Goal: Task Accomplishment & Management: Use online tool/utility

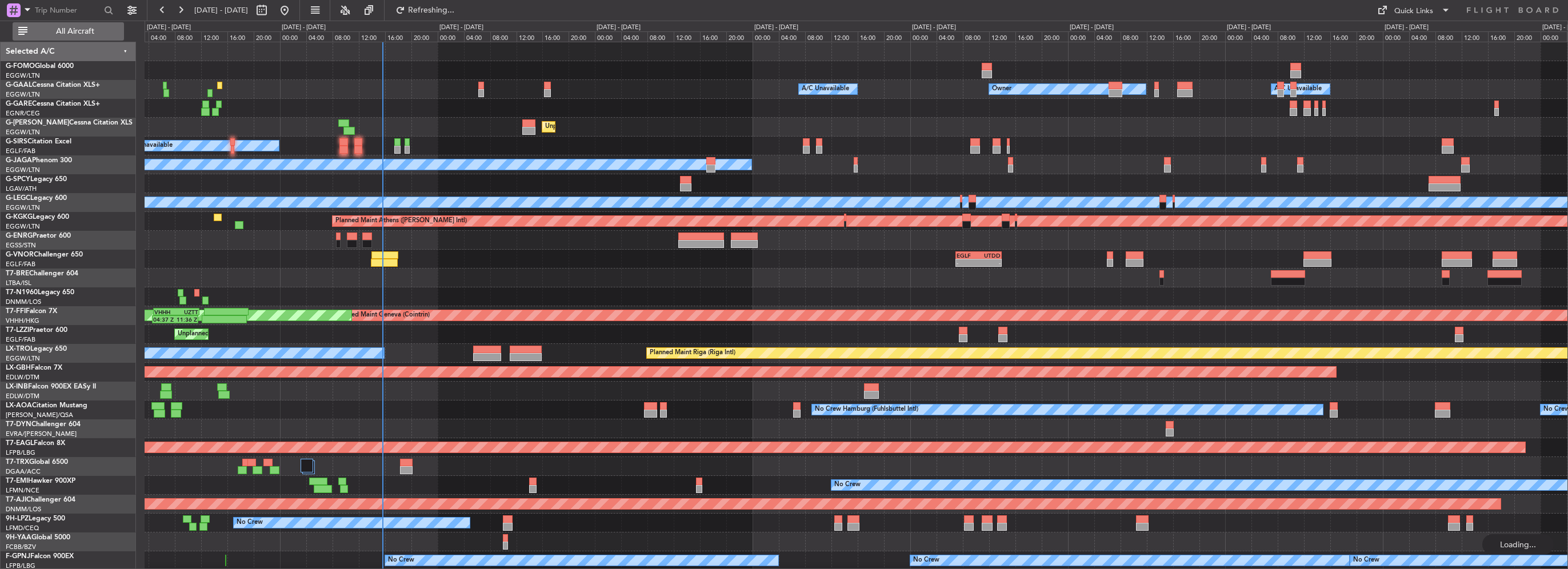
click at [80, 33] on span "All Aircraft" at bounding box center [75, 31] width 91 height 8
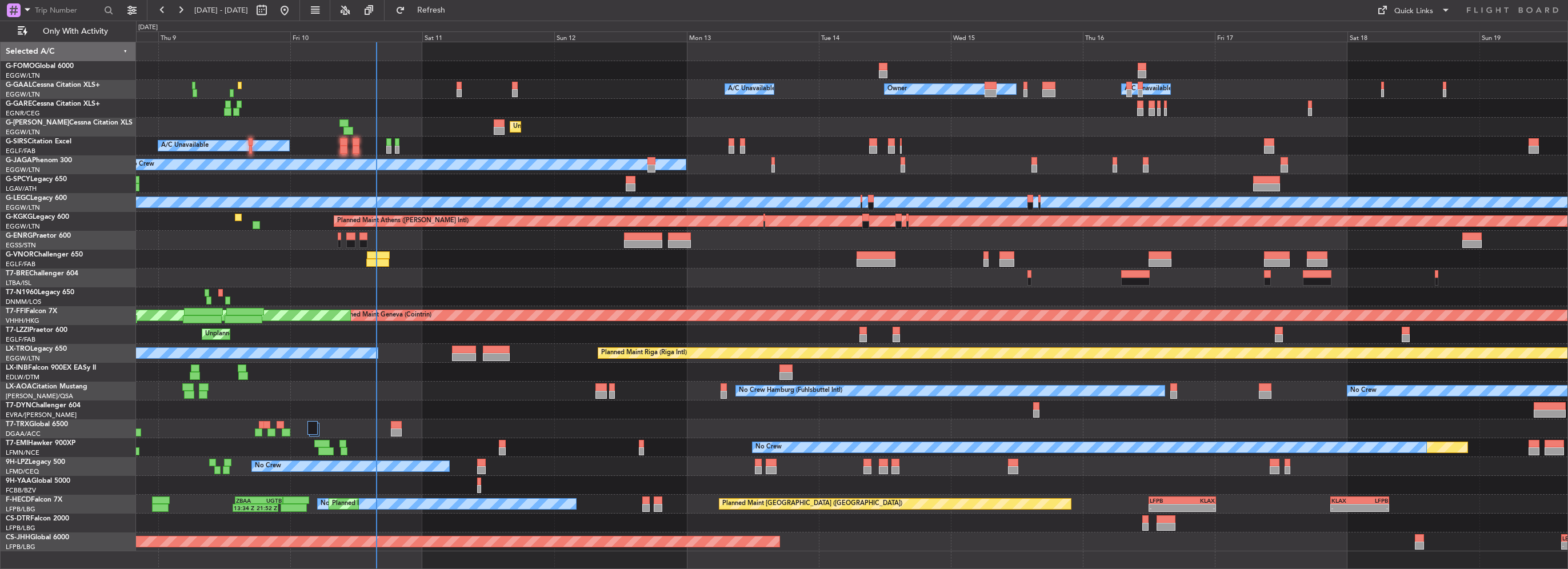
click at [663, 100] on div at bounding box center [852, 108] width 1432 height 19
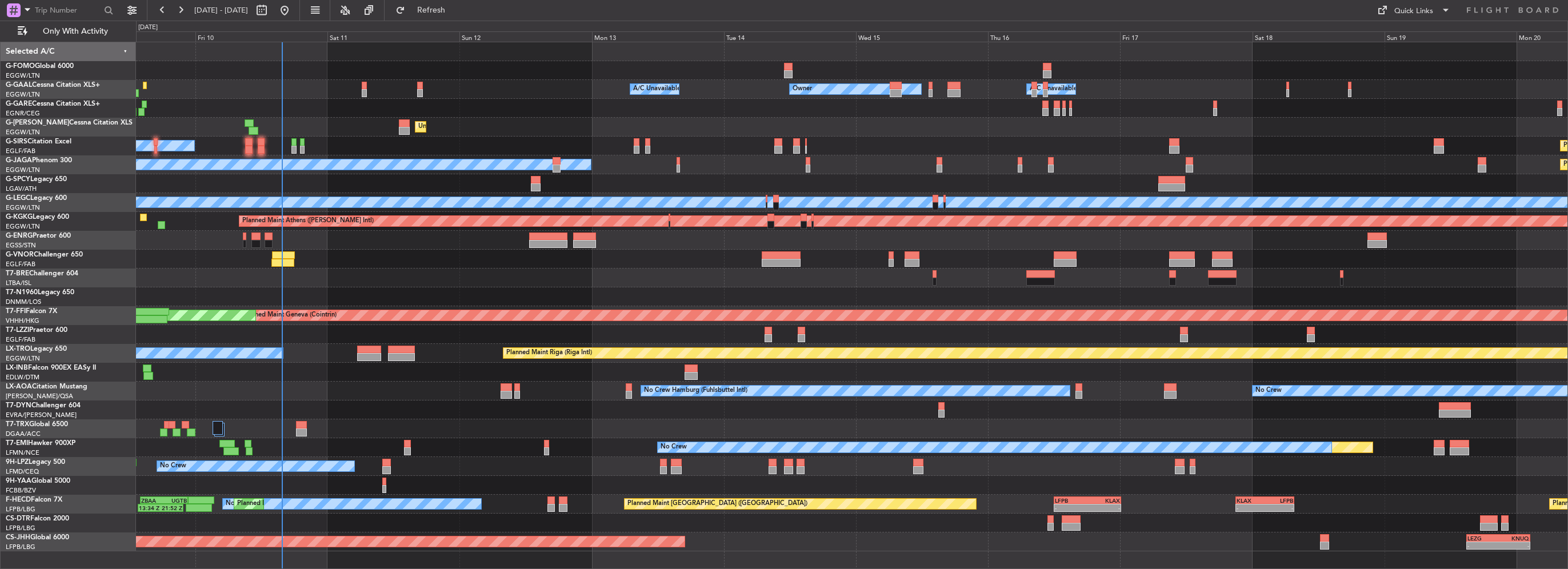
click at [560, 297] on div at bounding box center [852, 296] width 1432 height 19
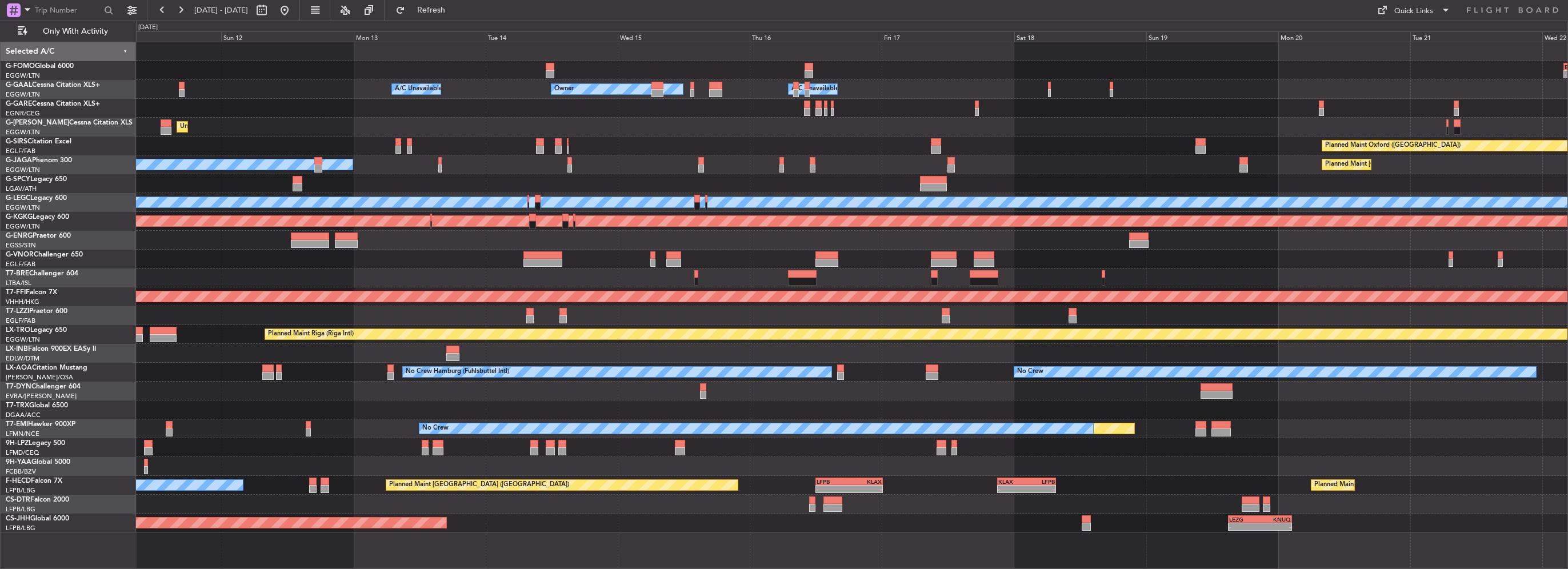
click at [315, 264] on div "- - EGGW 03:55 Z KSFO 14:45 Z - - KSFO 22:15 Z EGGW 08:00 Z Owner Owner A/C Una…" at bounding box center [852, 287] width 1432 height 490
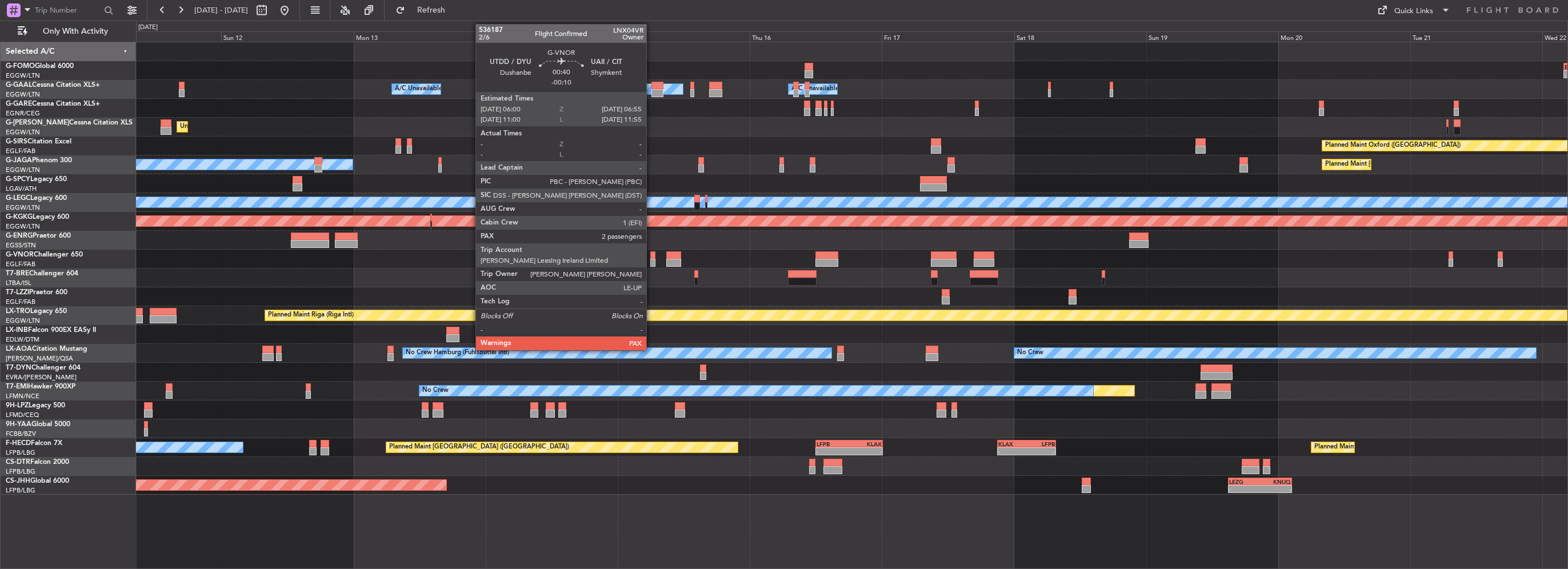
click at [651, 264] on div at bounding box center [653, 262] width 5 height 8
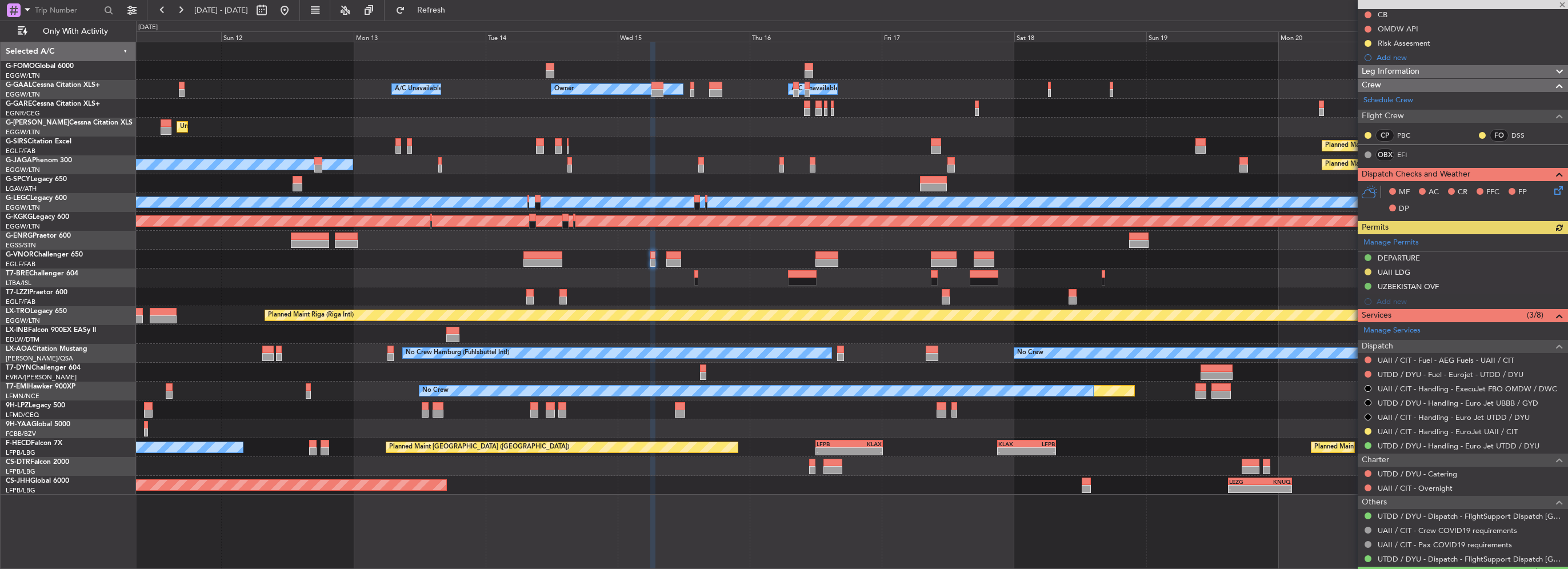
scroll to position [172, 0]
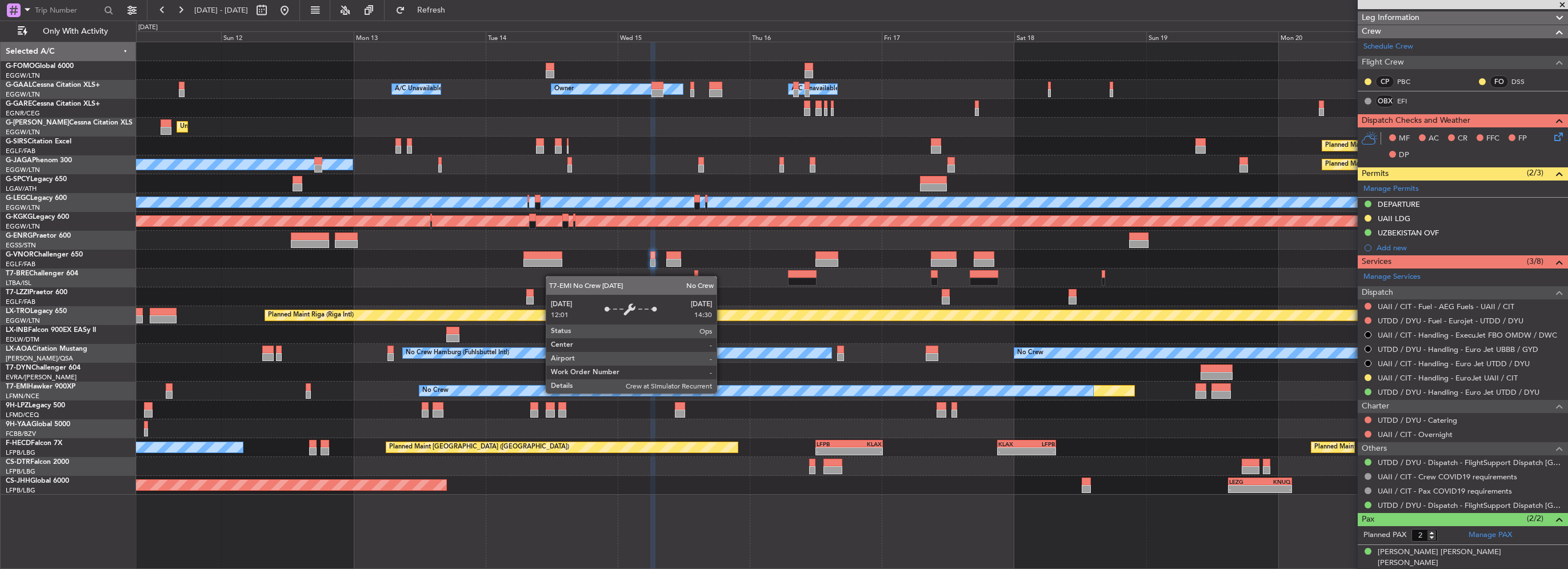
click at [1172, 413] on div "- - EGGW 03:55 Z KSFO 14:45 Z - - KSFO 22:15 Z EGGW 08:00 Z Owner Owner A/C Una…" at bounding box center [852, 268] width 1432 height 453
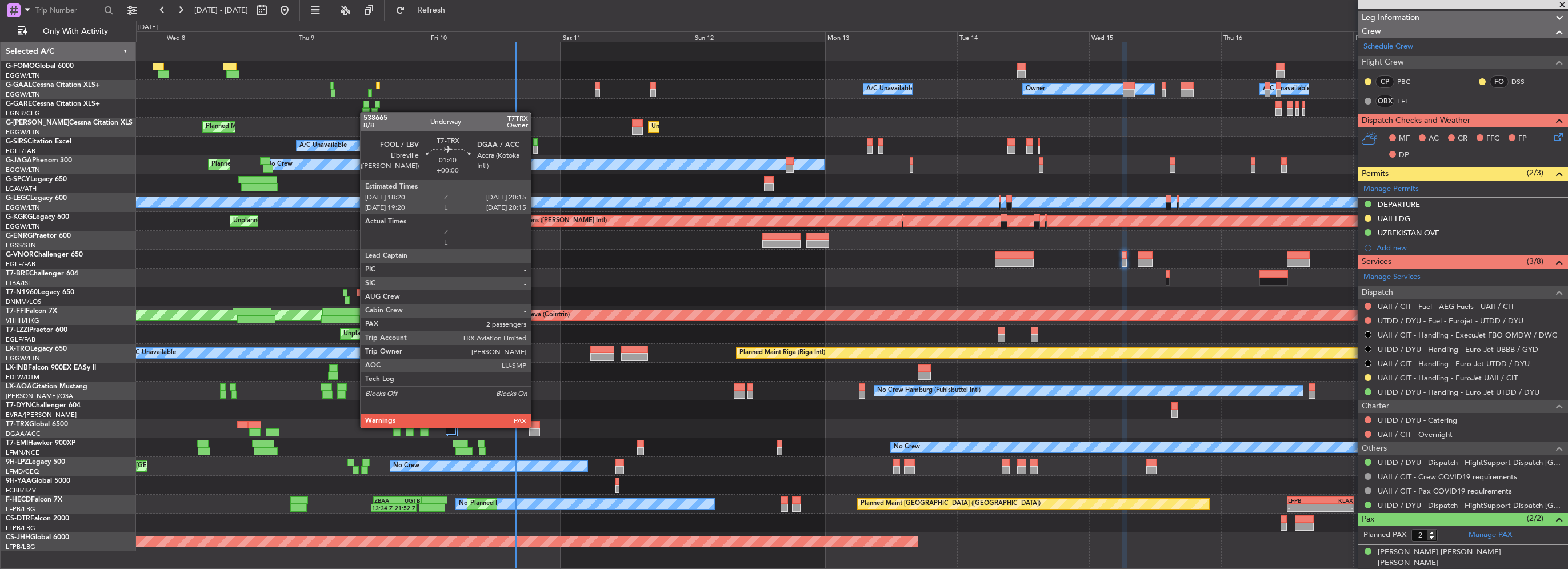
click at [536, 427] on div at bounding box center [534, 425] width 11 height 8
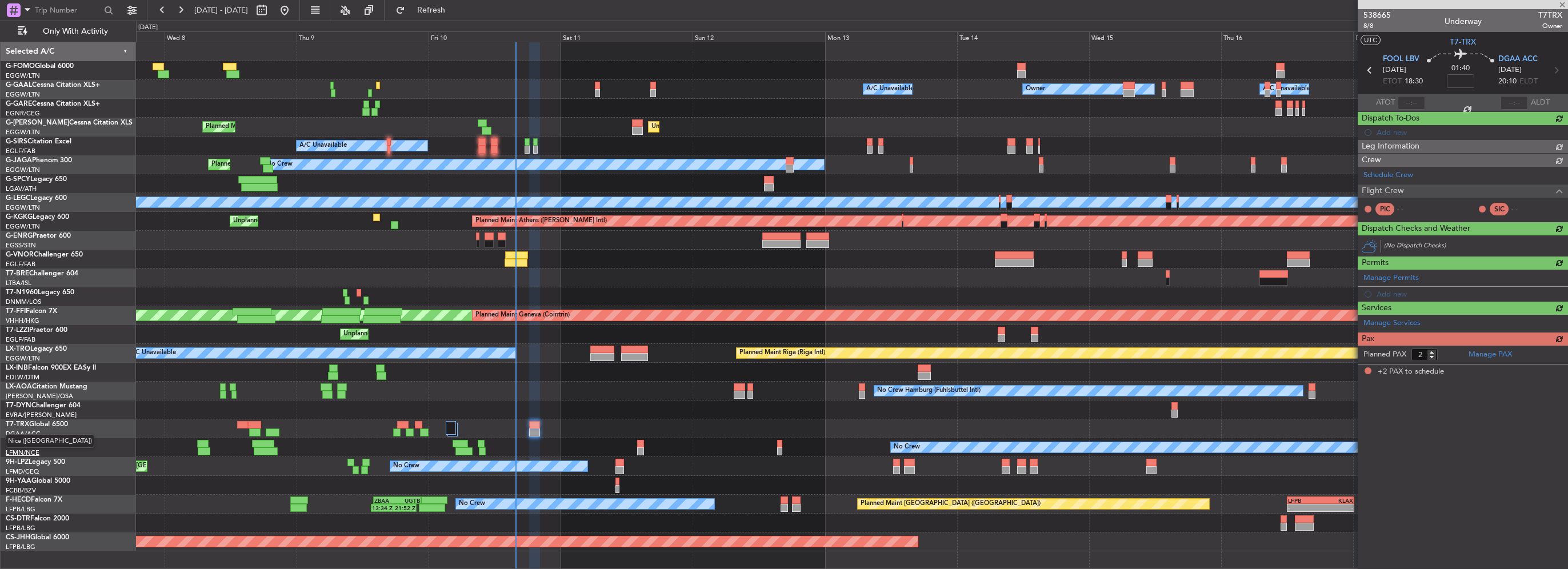
scroll to position [0, 0]
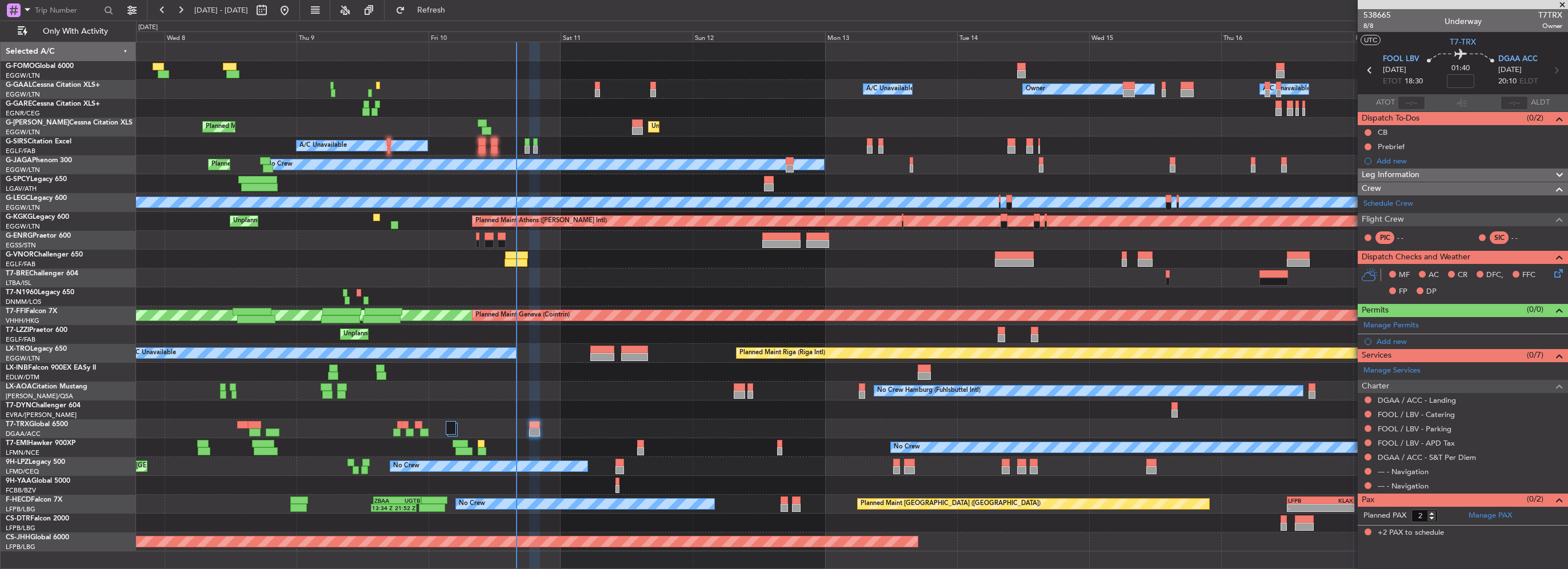
click at [318, 56] on div "Owner Owner A/C Unavailable A/C Unavailable Unplanned Maint [GEOGRAPHIC_DATA] (…" at bounding box center [852, 296] width 1432 height 509
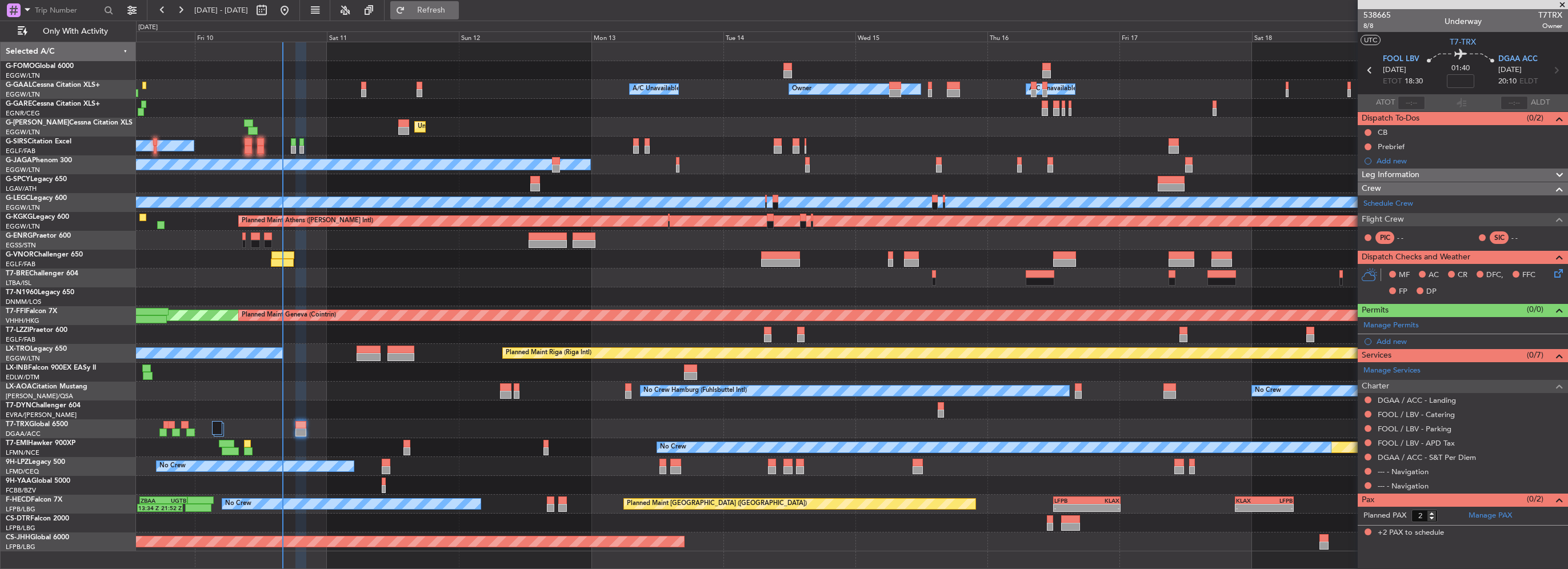
click at [455, 11] on span "Refresh" at bounding box center [431, 10] width 48 height 8
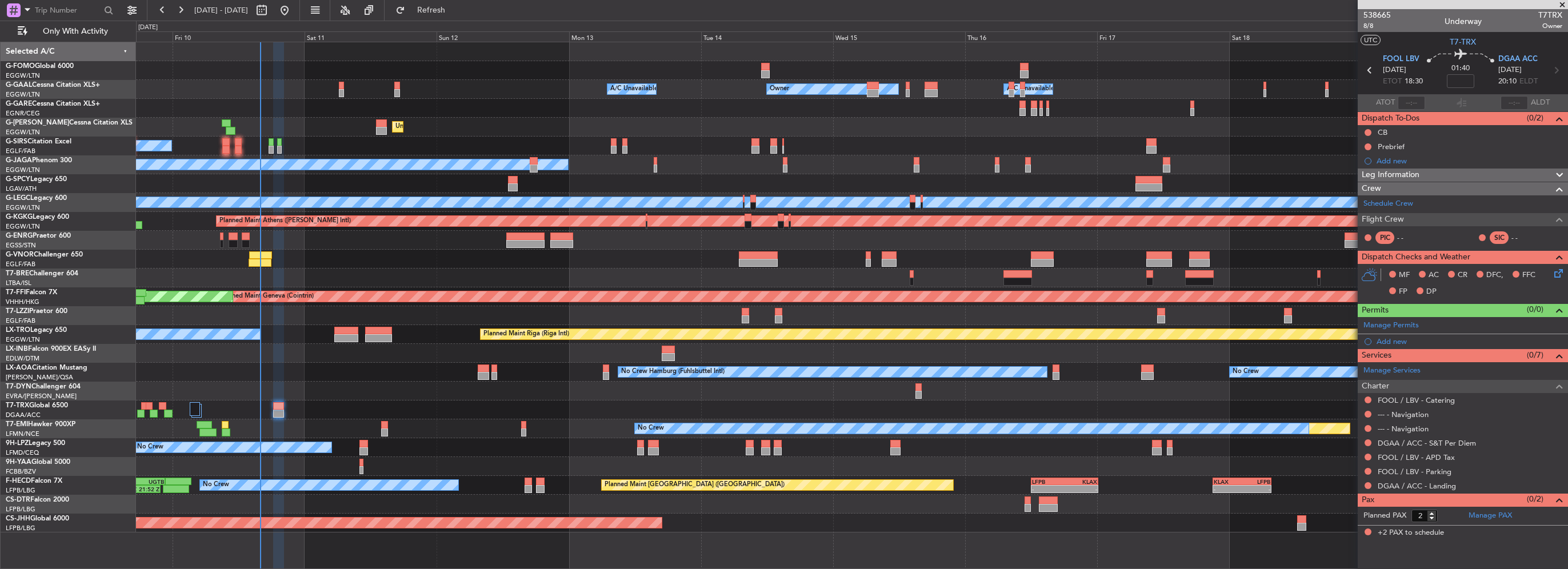
click at [398, 417] on div "- - EGGW 03:55 Z KSFO 14:45 Z Owner Owner A/C Unavailable A/C Unavailable Unpla…" at bounding box center [852, 287] width 1432 height 490
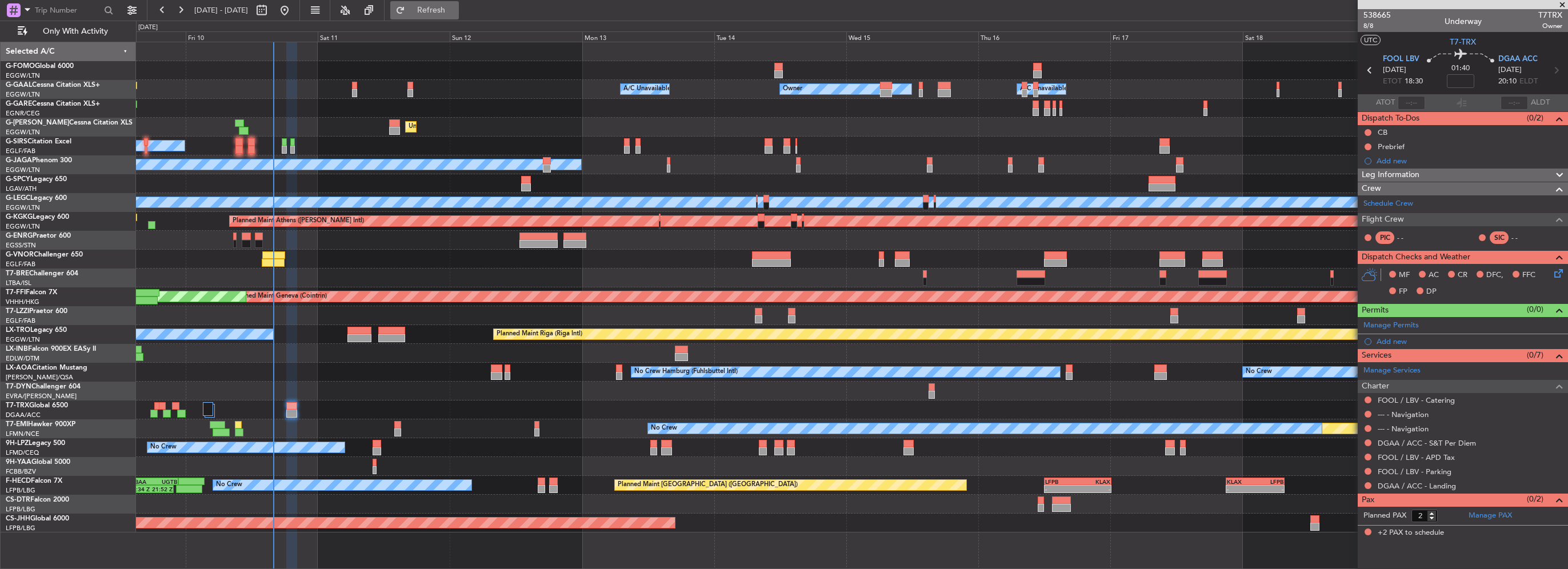
click at [455, 12] on span "Refresh" at bounding box center [431, 10] width 48 height 8
click at [459, 18] on button "Refresh" at bounding box center [424, 10] width 69 height 18
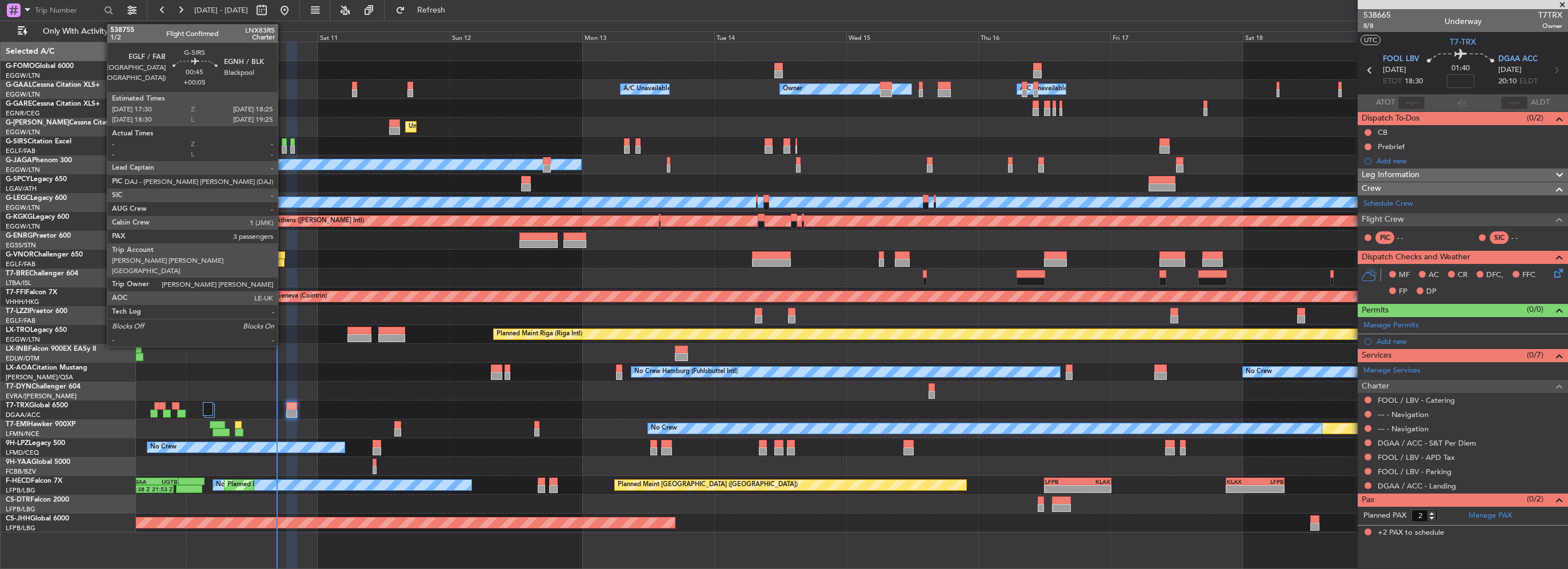
click at [283, 146] on div at bounding box center [284, 149] width 5 height 8
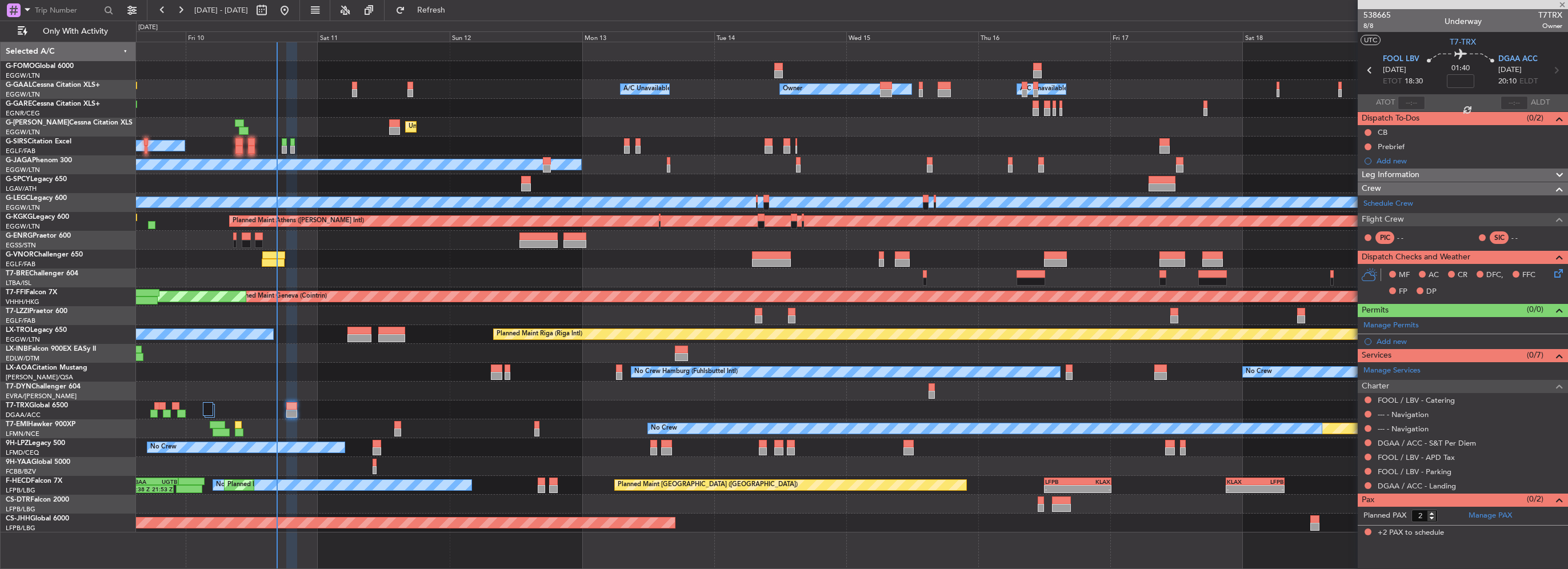
type input "+00:05"
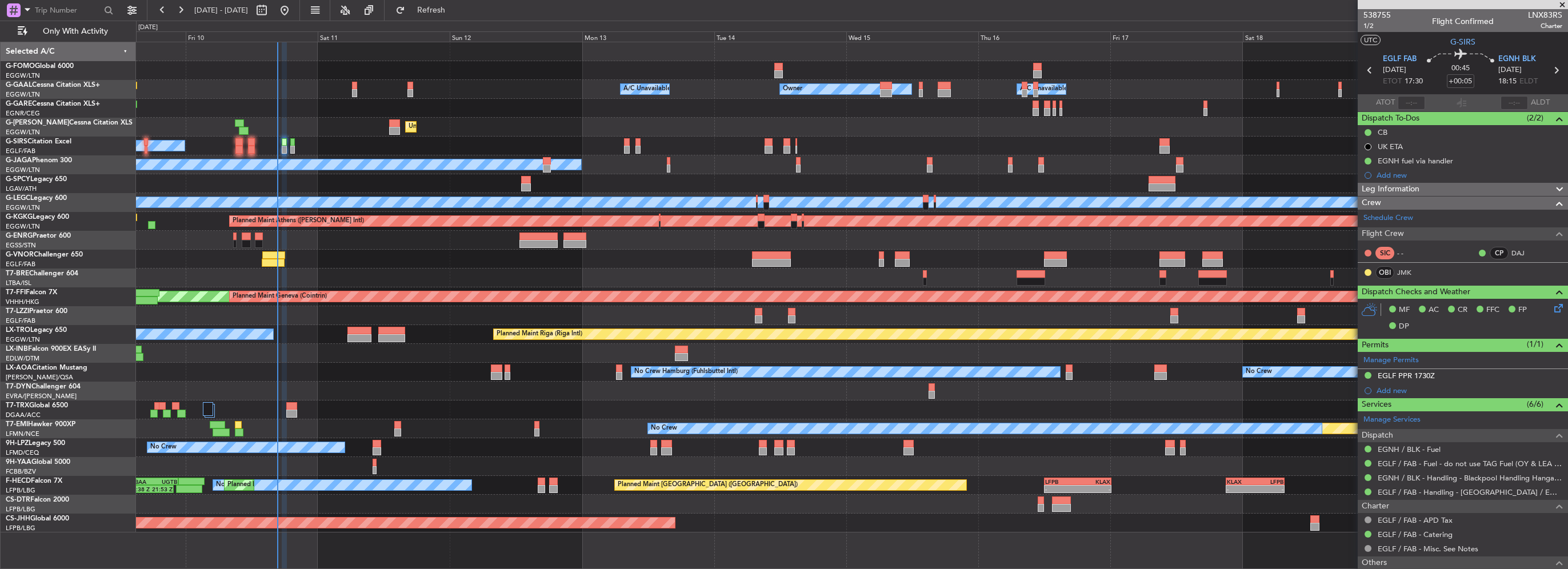
click at [359, 91] on div "Owner Owner A/C Unavailable A/C Unavailable" at bounding box center [852, 89] width 1432 height 19
click at [357, 92] on div "Owner Owner A/C Unavailable A/C Unavailable" at bounding box center [852, 89] width 1432 height 19
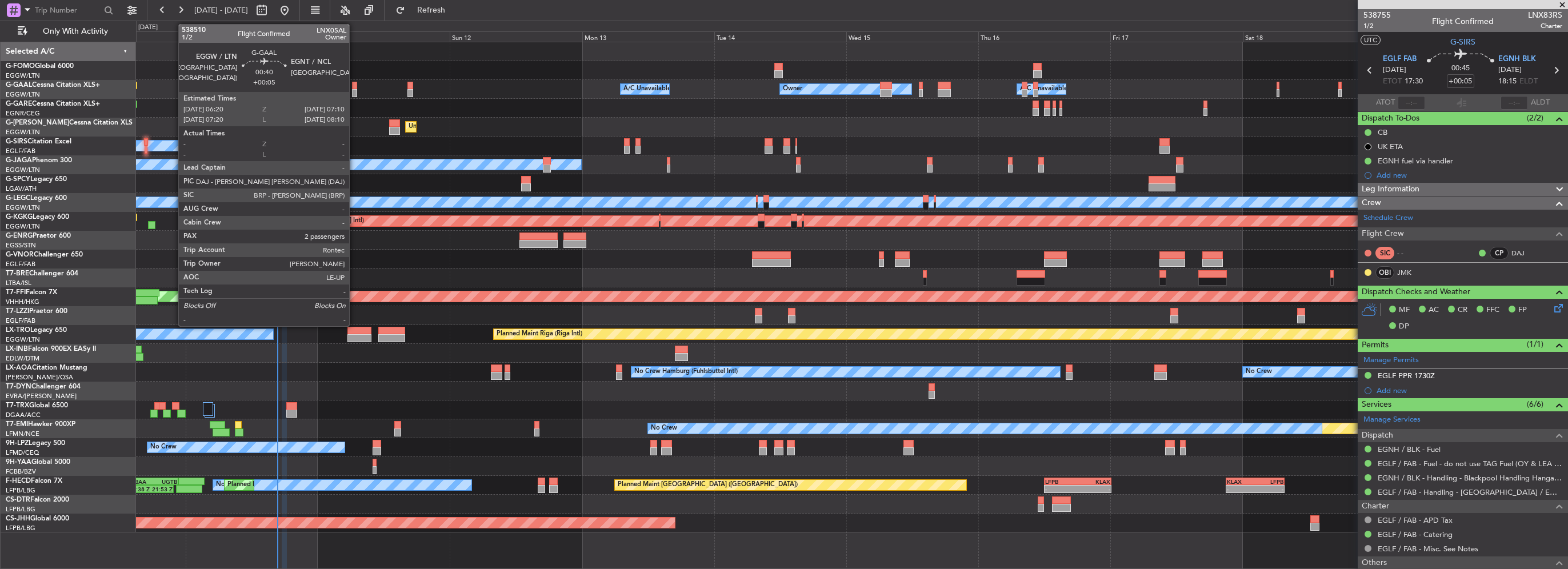
click at [354, 89] on div at bounding box center [354, 93] width 5 height 8
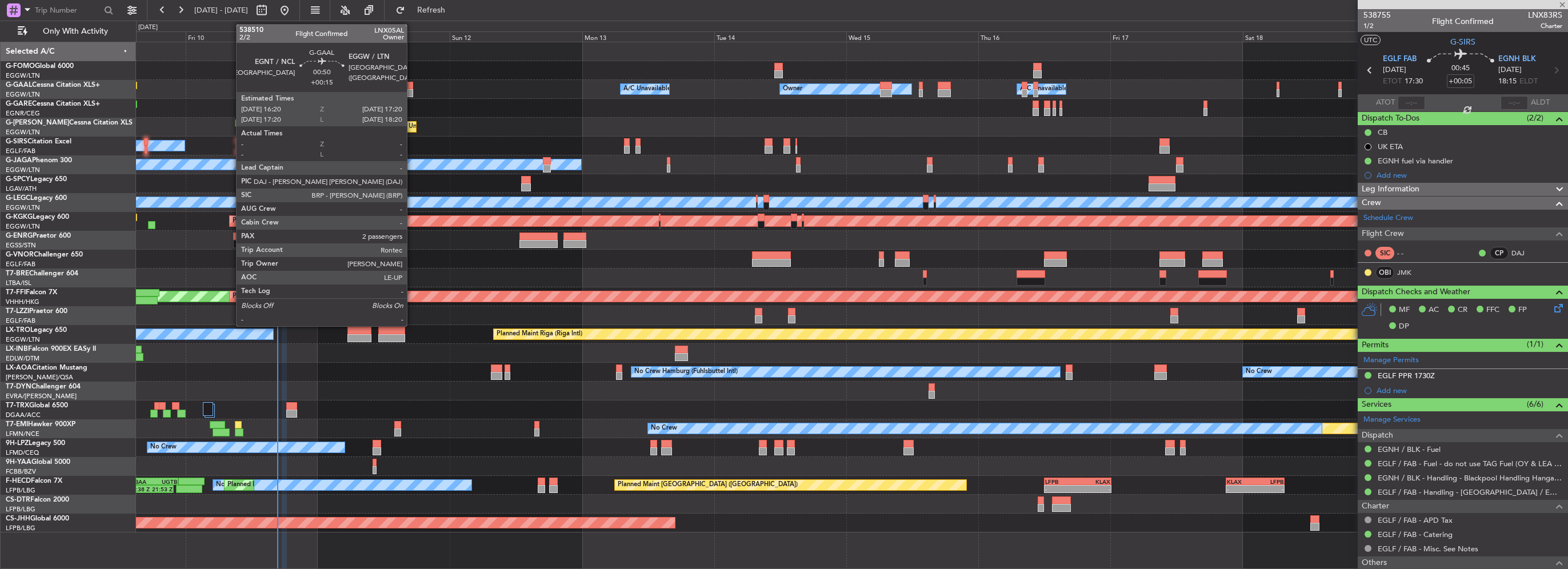
type input "2"
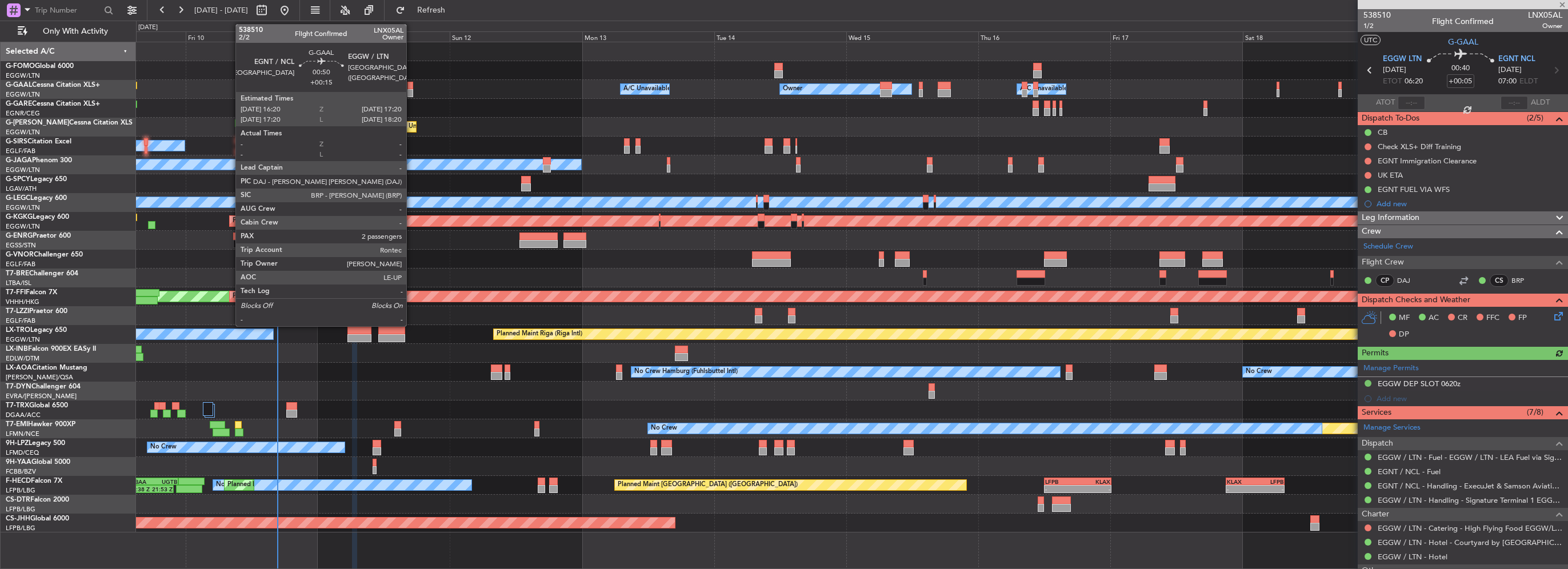
click at [411, 92] on div at bounding box center [410, 93] width 5 height 8
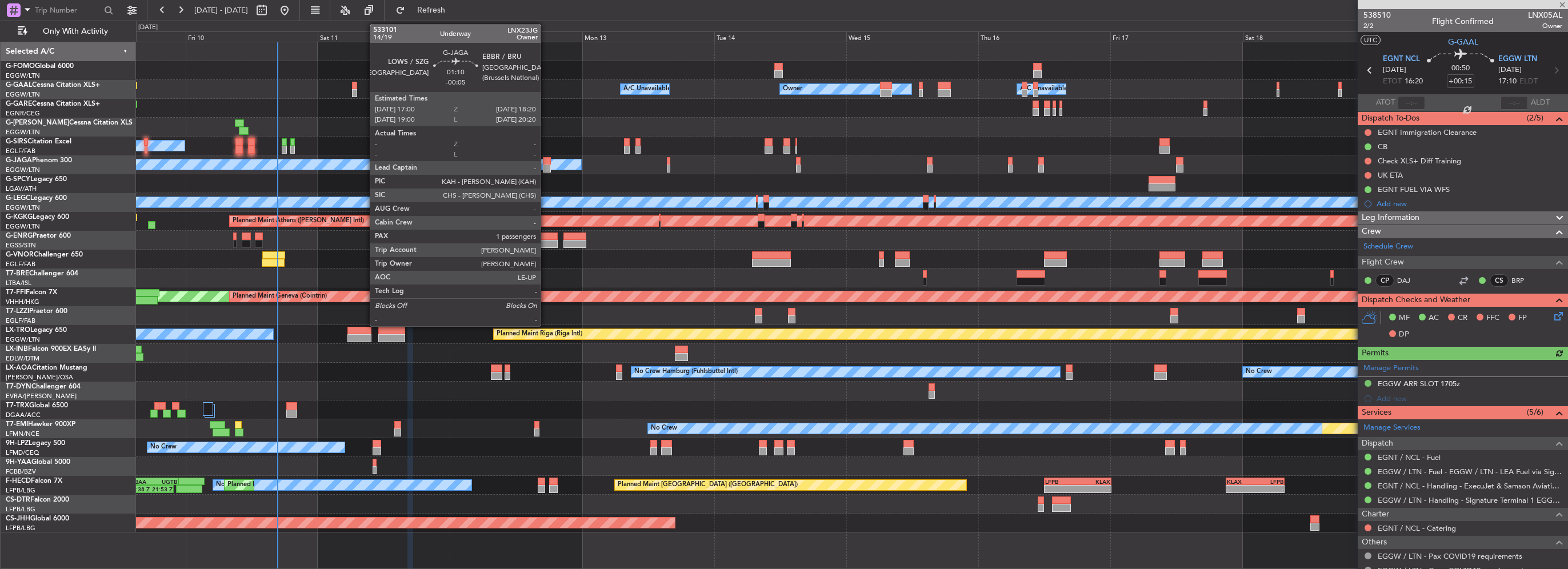
click at [547, 162] on div at bounding box center [547, 161] width 7 height 8
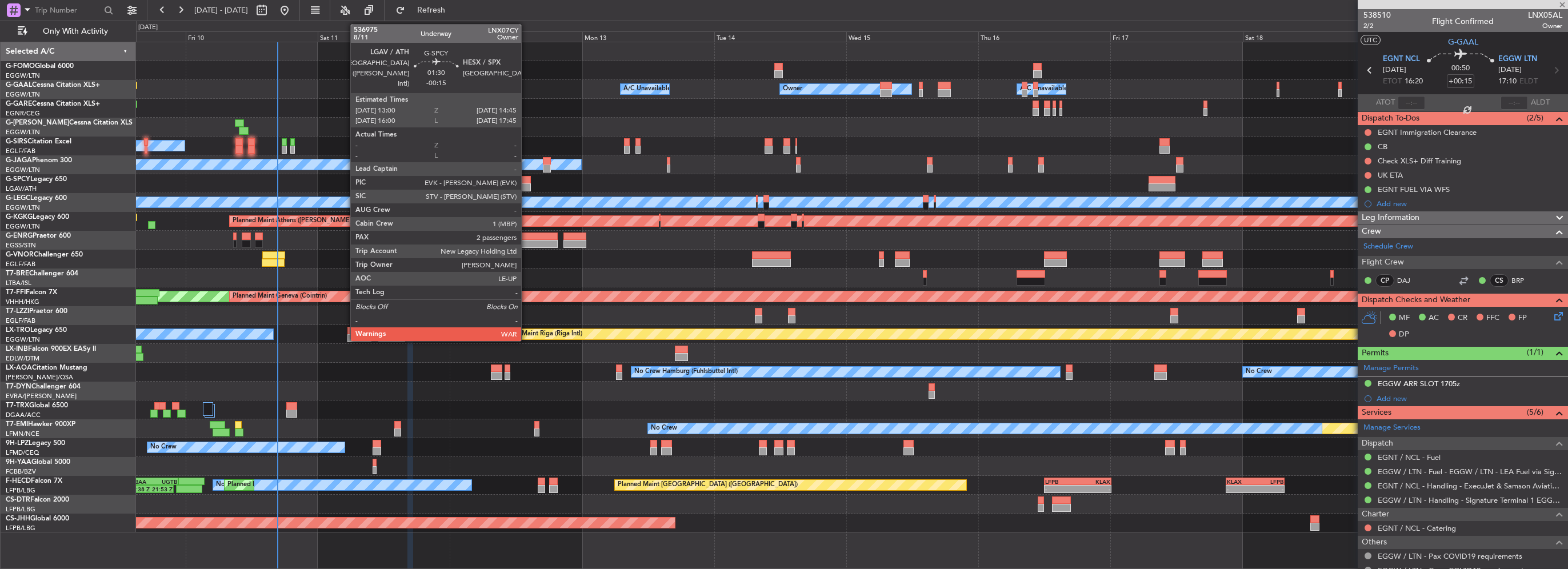
type input "-00:05"
type input "1"
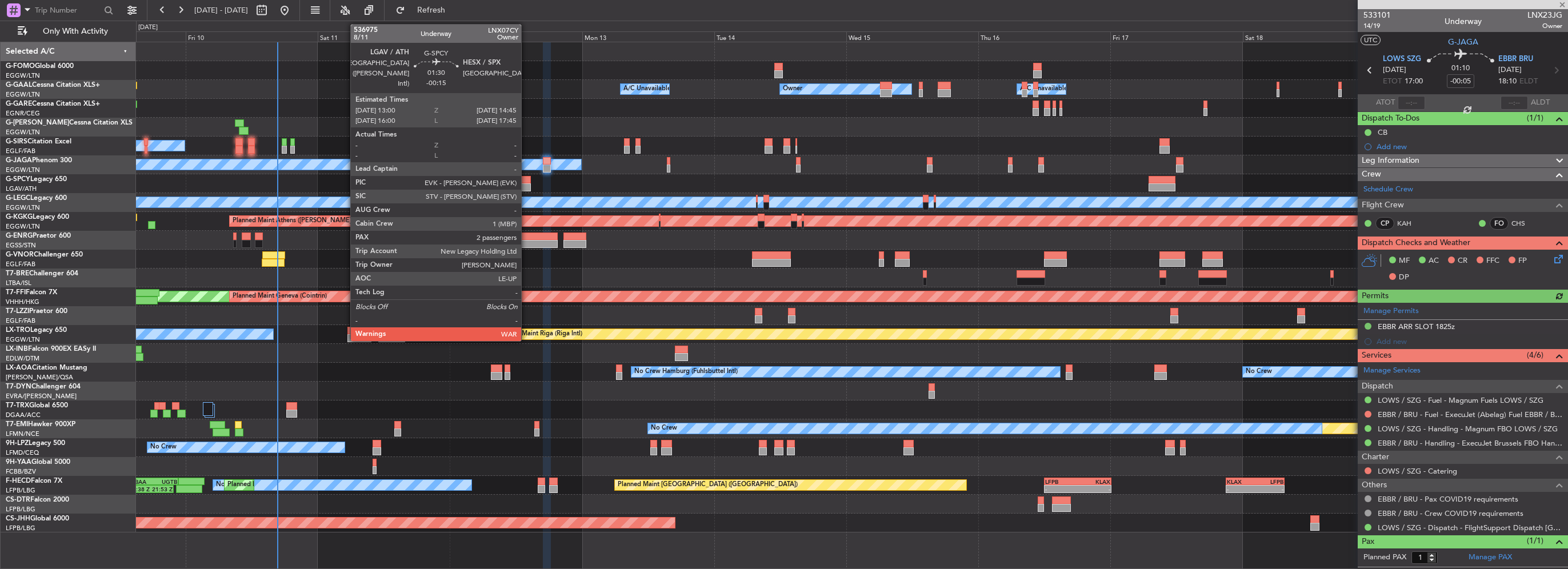
click at [527, 178] on div at bounding box center [526, 180] width 10 height 8
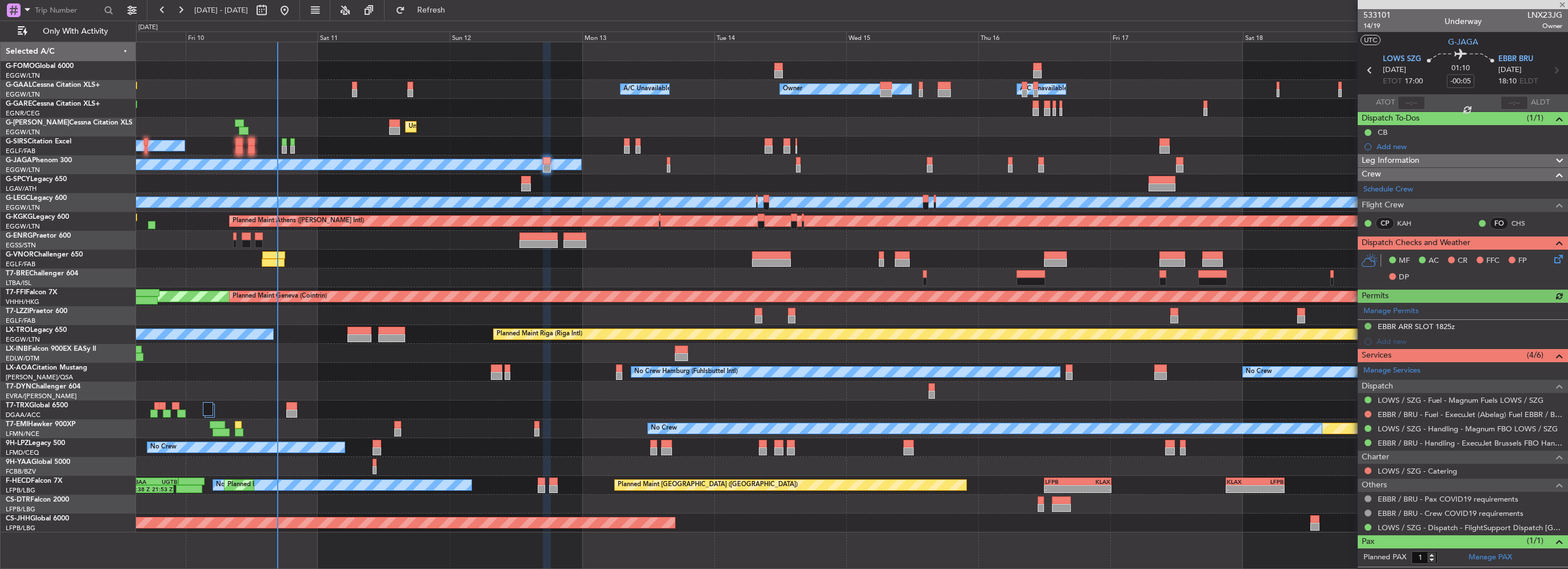
type input "-00:15"
type input "2"
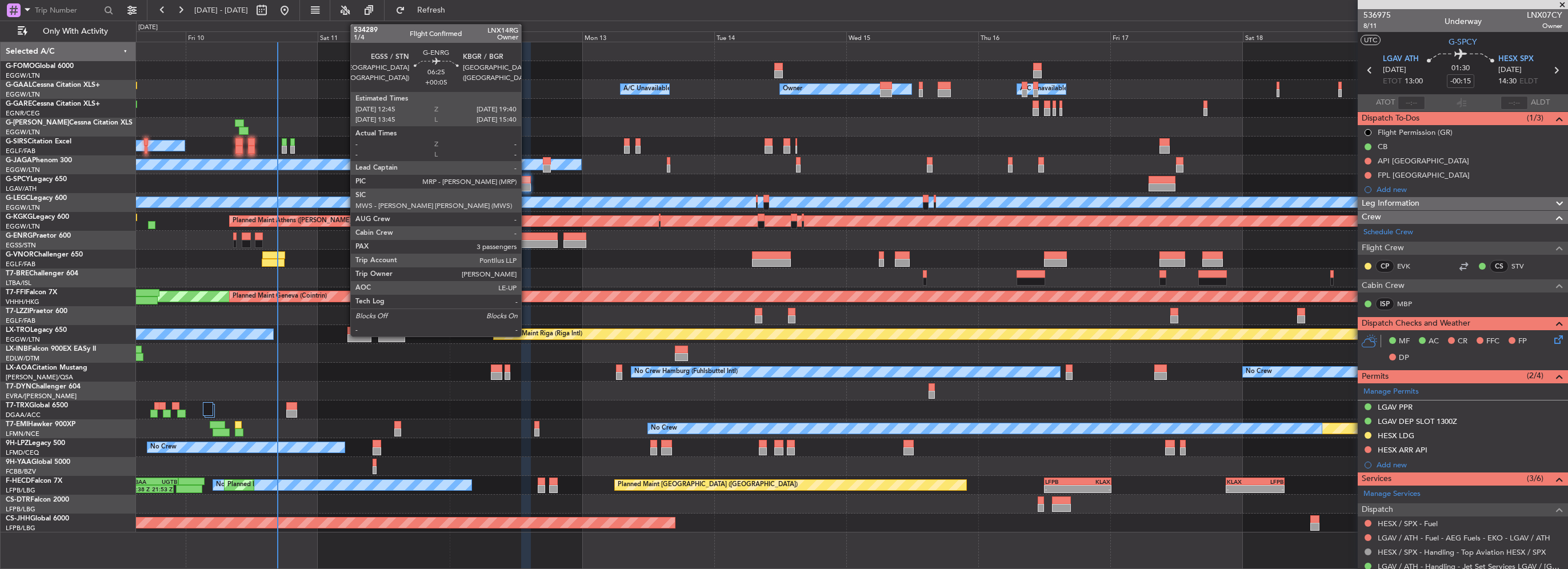
click at [527, 240] on div at bounding box center [538, 243] width 38 height 8
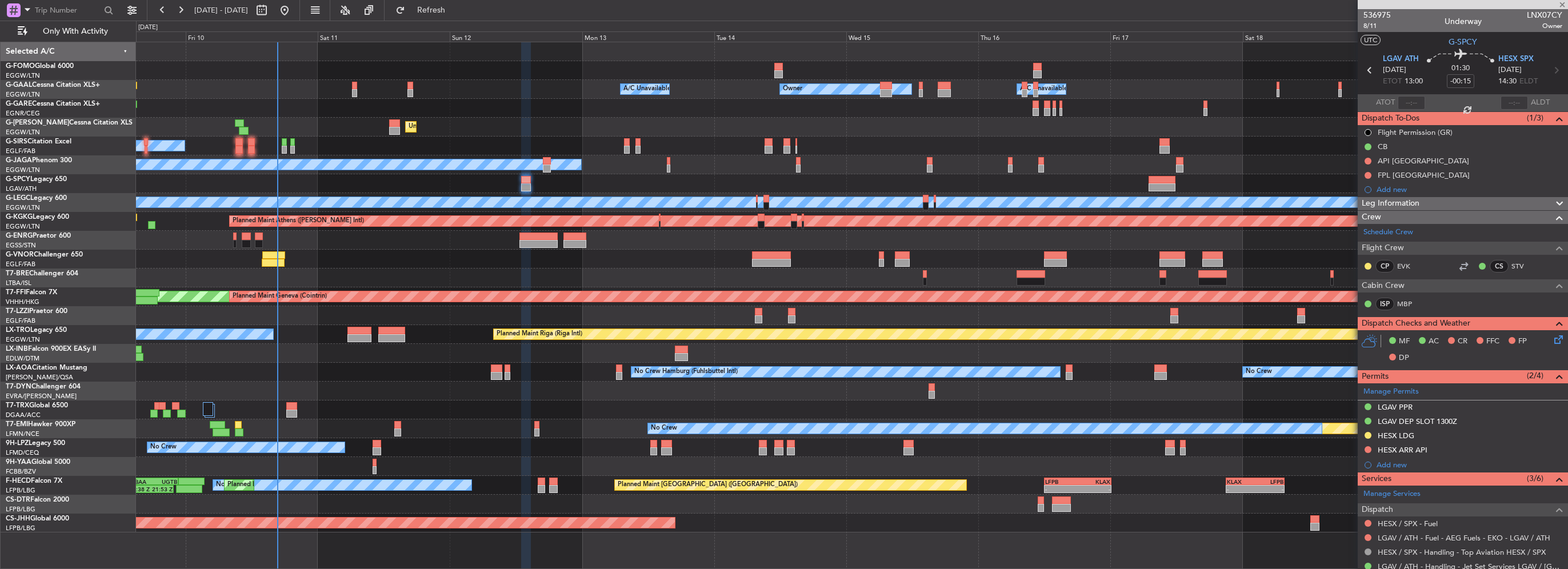
type input "+00:05"
type input "3"
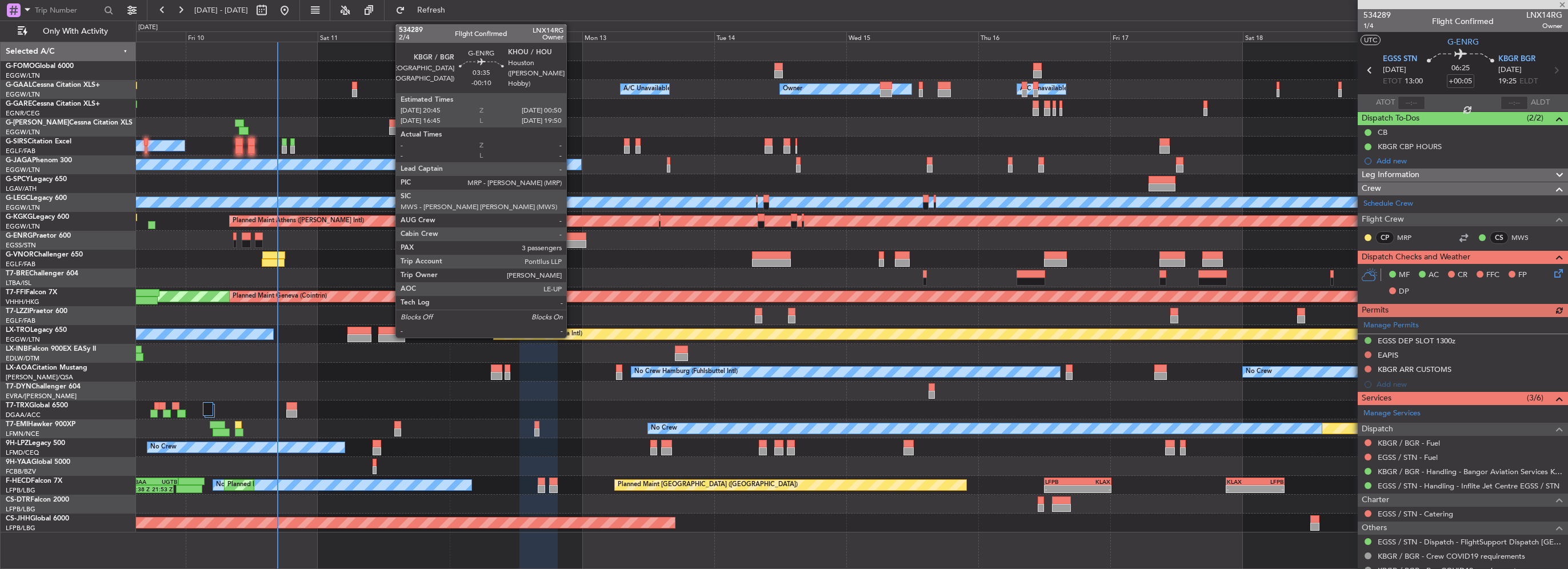
click at [572, 242] on div at bounding box center [575, 243] width 23 height 8
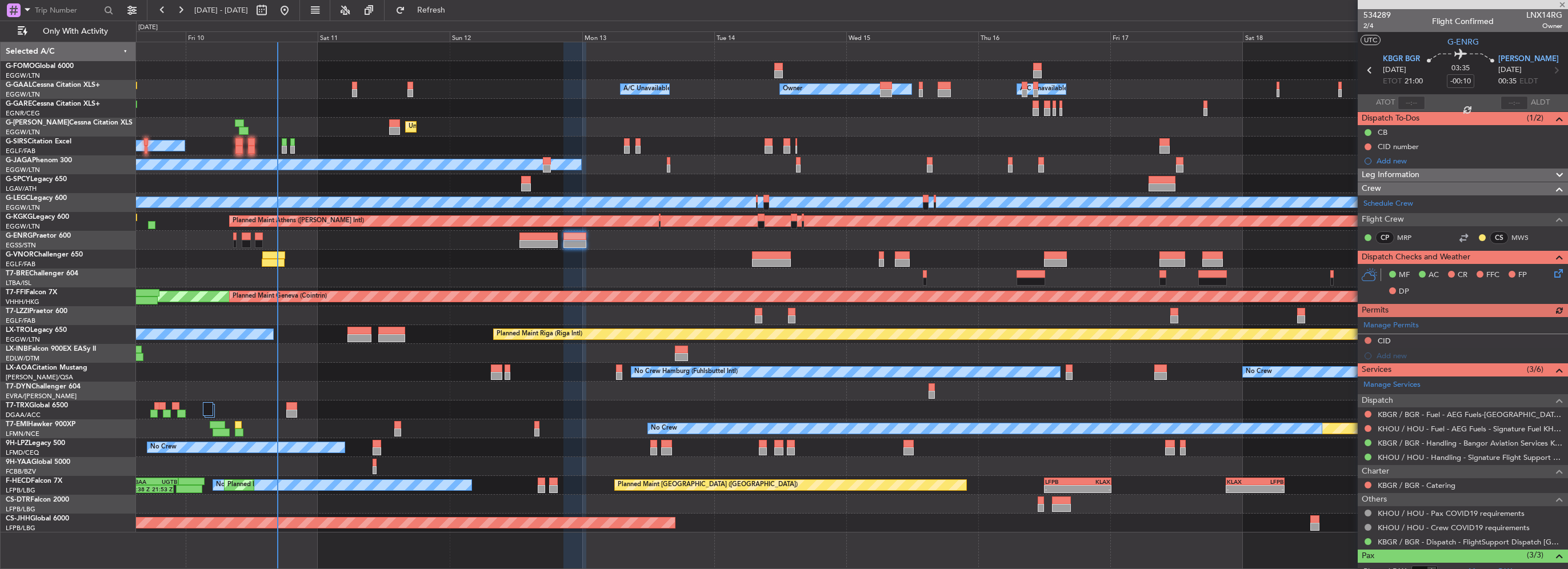
click at [489, 377] on div "No Crew No Crew Hamburg (Fuhlsbuttel Intl)" at bounding box center [852, 372] width 1432 height 19
click at [489, 377] on div "No Crew No Crew Hamburg (Fuhlsbuttel Intl)" at bounding box center [852, 372] width 1432 height 19
click at [491, 377] on div at bounding box center [496, 375] width 12 height 8
type input "+00:30"
type input "2"
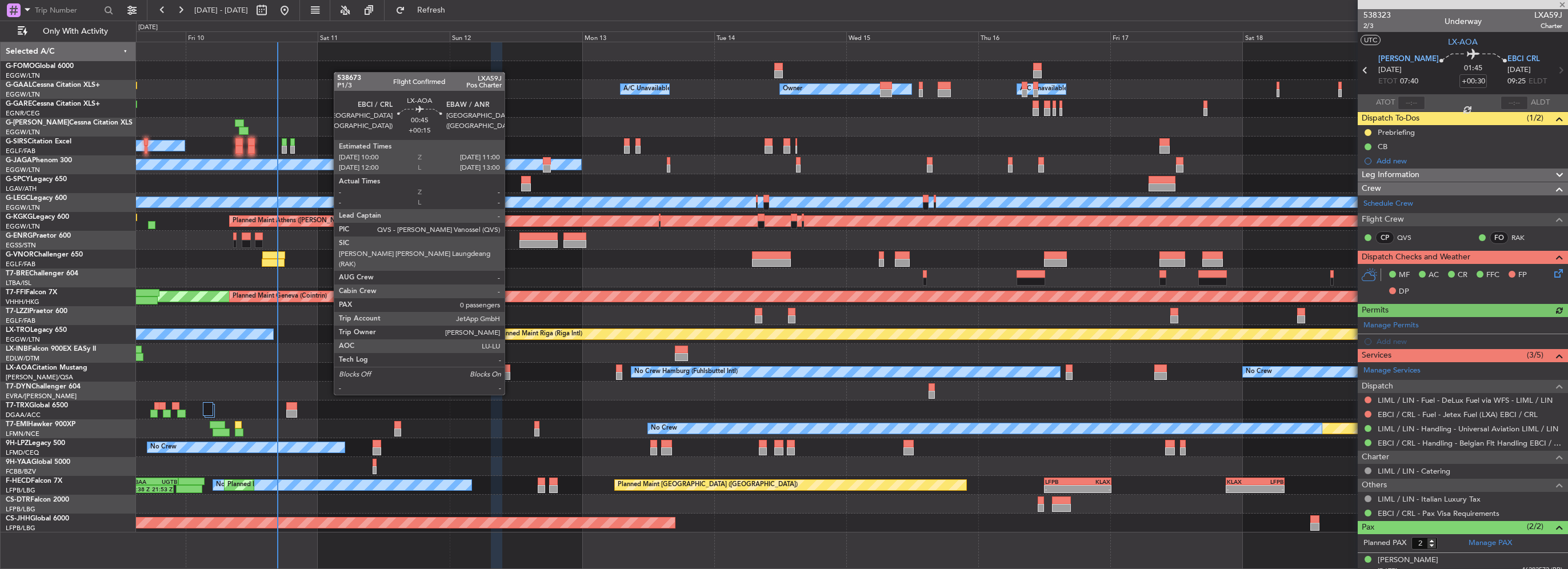
click at [509, 373] on div at bounding box center [507, 375] width 5 height 8
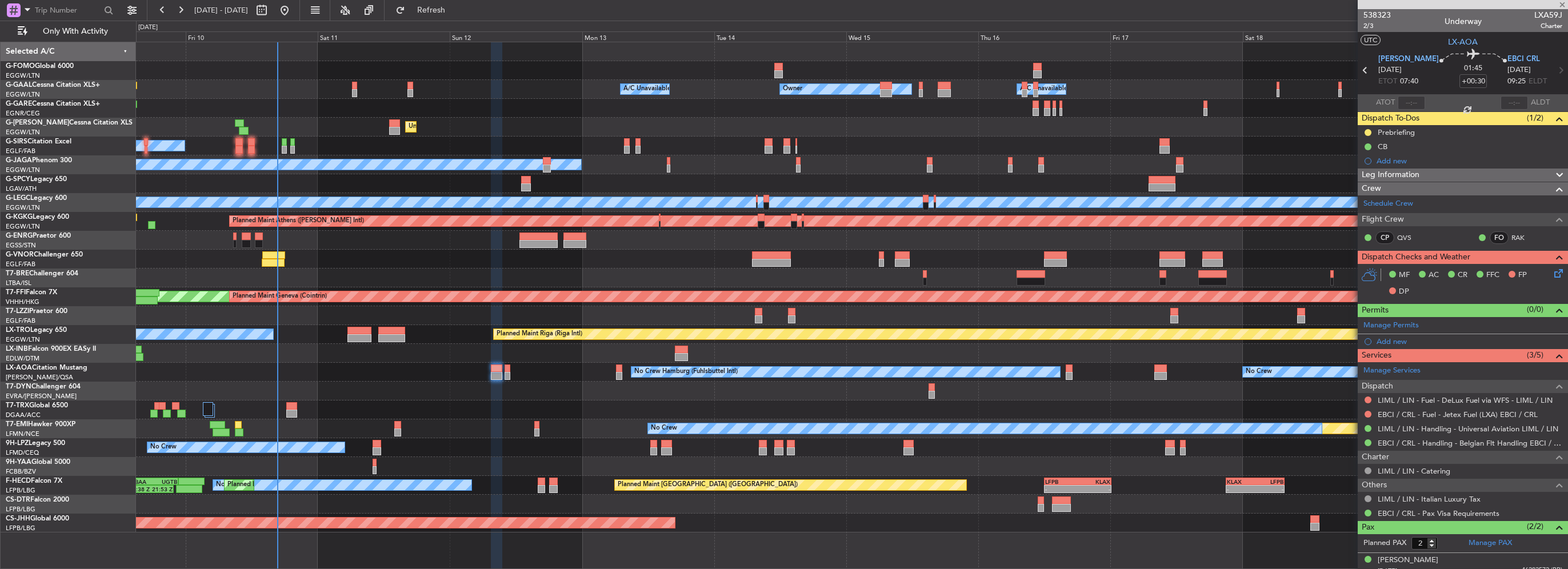
type input "+00:15"
type input "0"
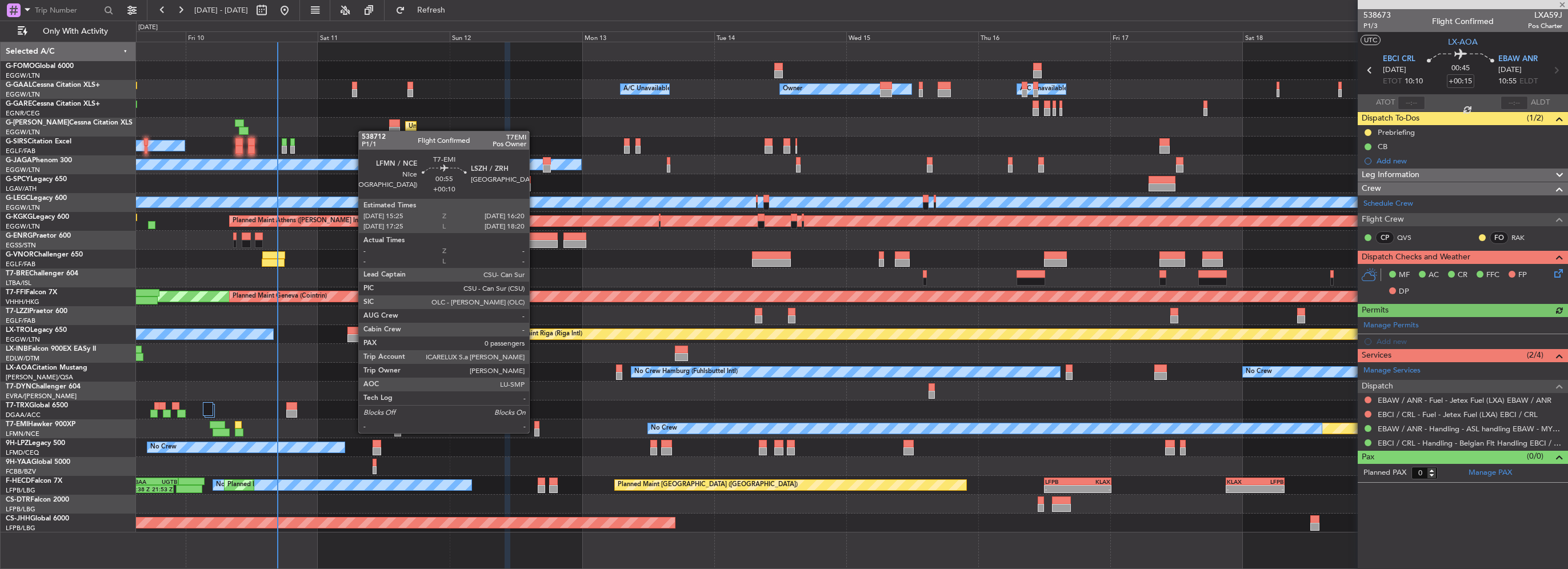
click at [534, 432] on div at bounding box center [537, 432] width 5 height 8
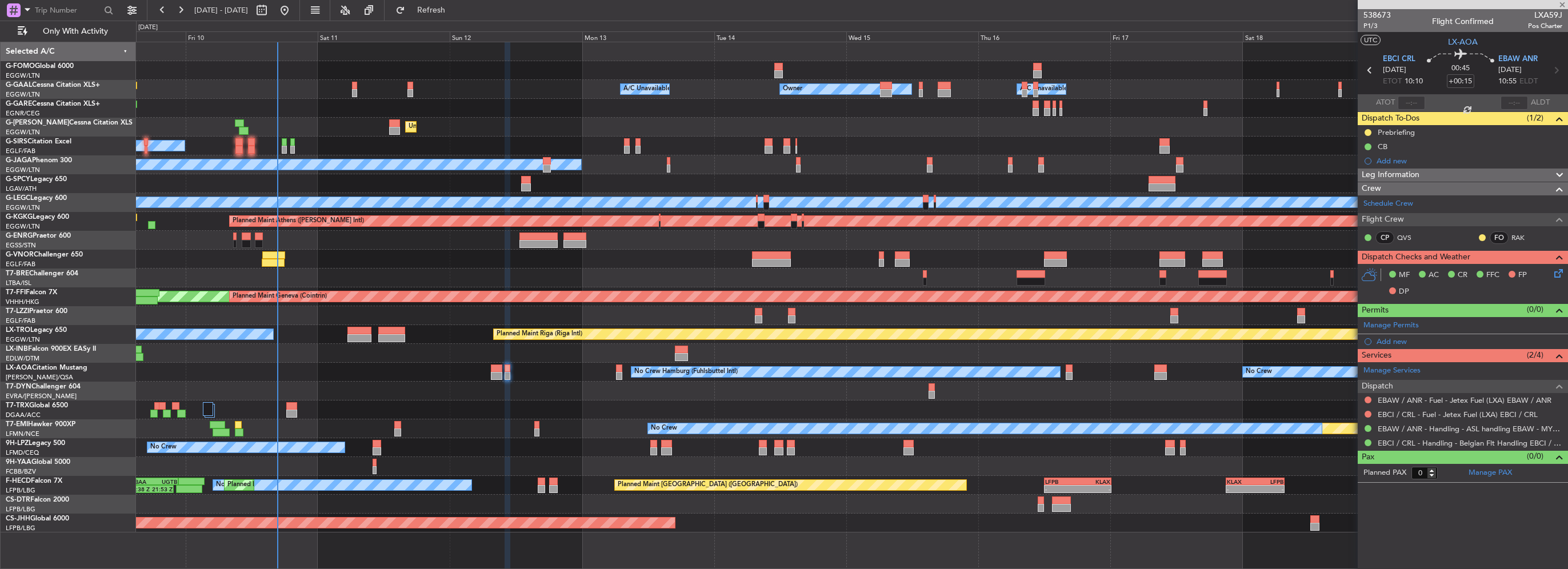
type input "+00:10"
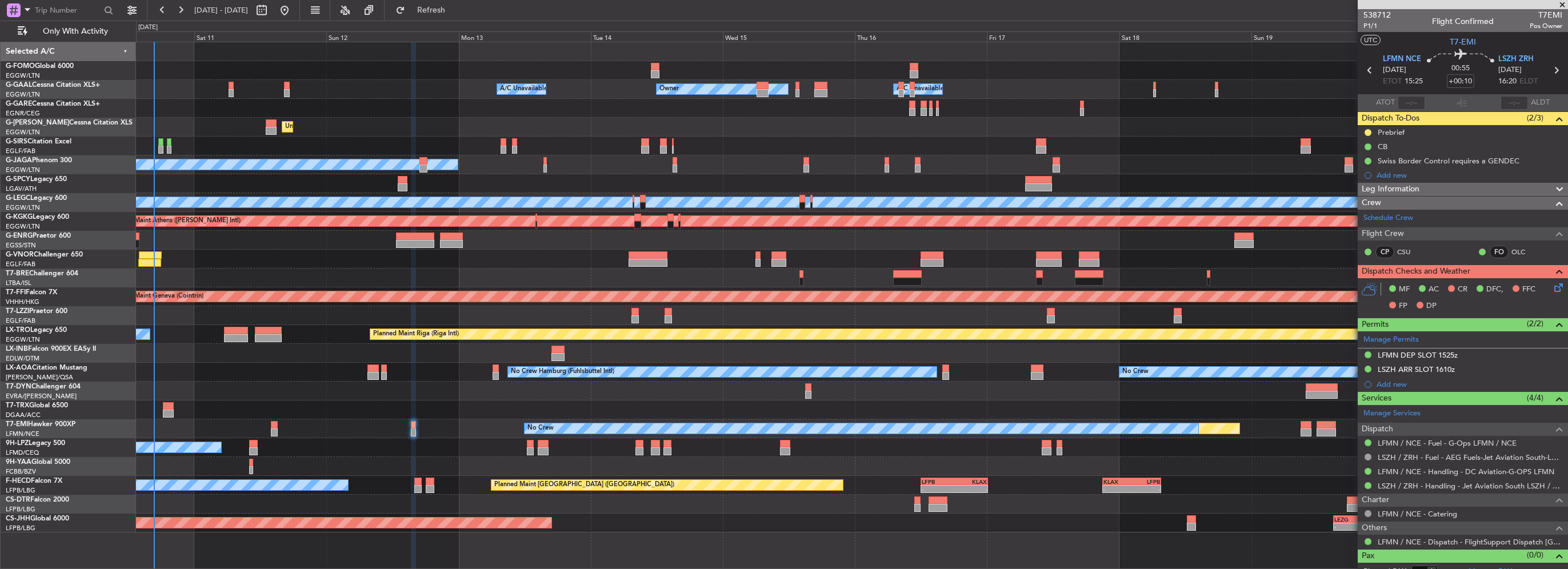
click at [181, 258] on div at bounding box center [852, 259] width 1432 height 19
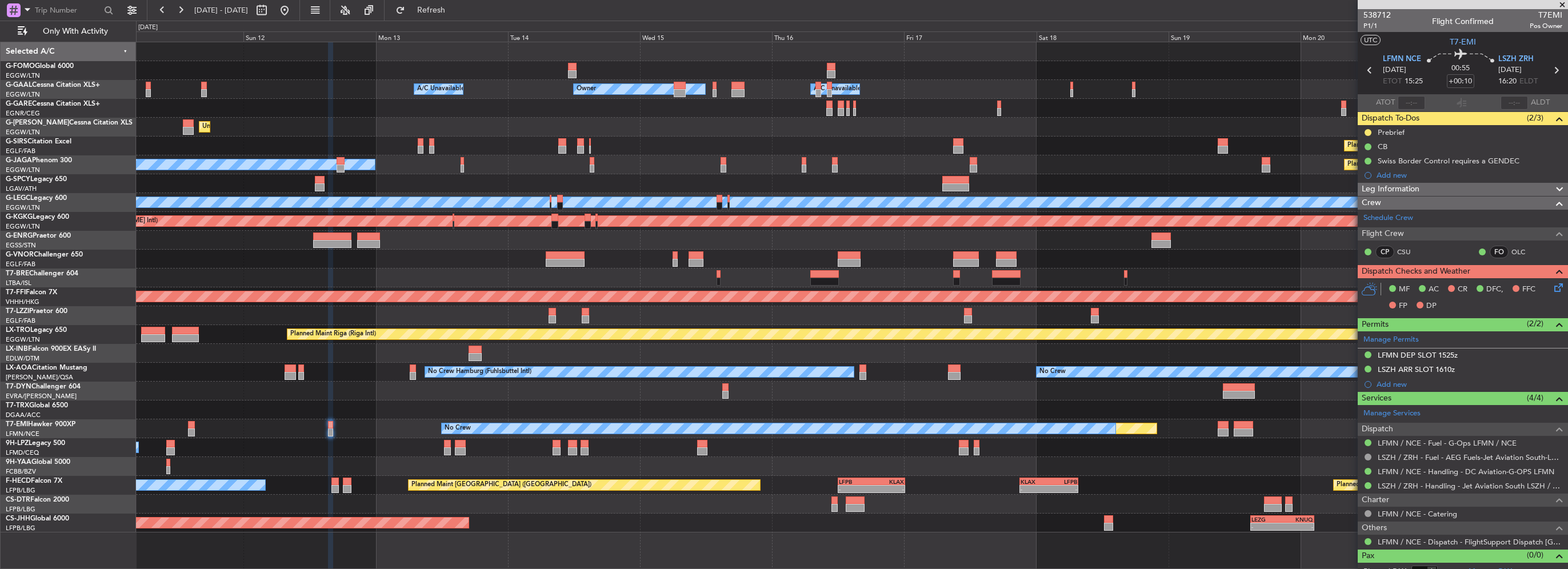
click at [0, 249] on html "[DATE] - [DATE] Refresh Quick Links Only With Activity - - EGGW 03:55 Z KSFO 14…" at bounding box center [784, 284] width 1568 height 569
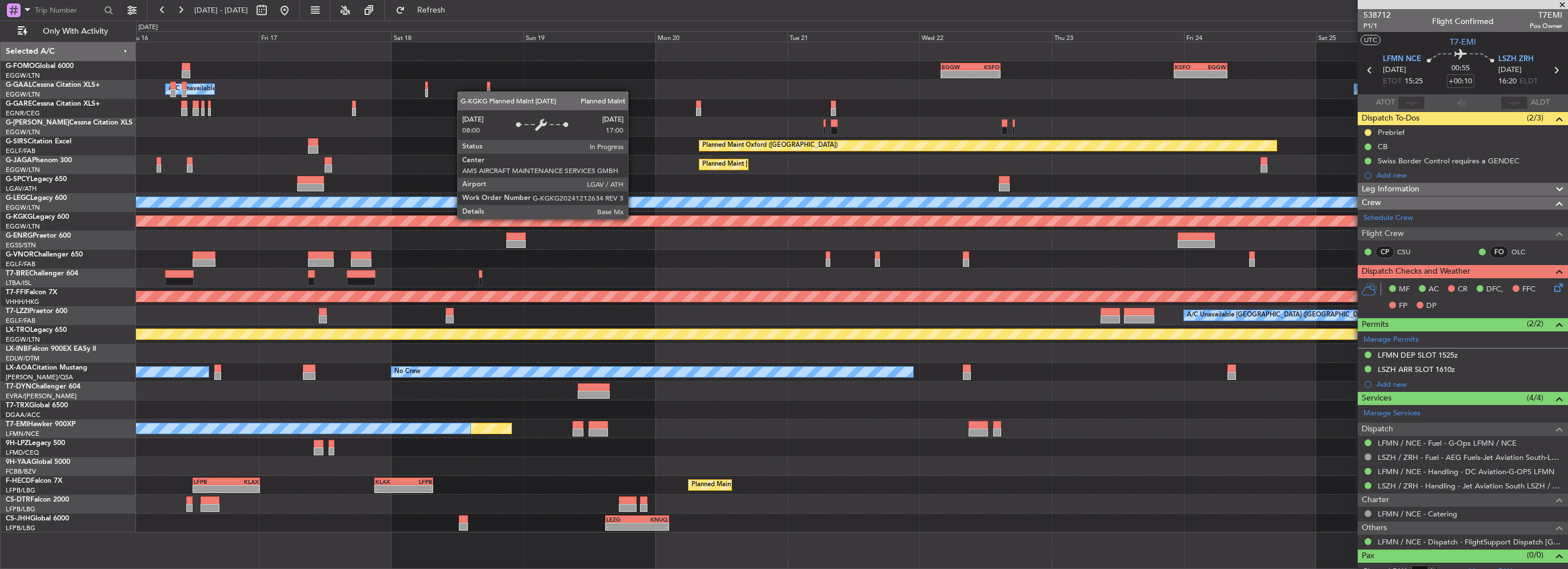
click at [0, 226] on html "[DATE] - [DATE] Refresh Quick Links Only With Activity - - EGGW 03:55 Z KSFO 14…" at bounding box center [784, 284] width 1568 height 569
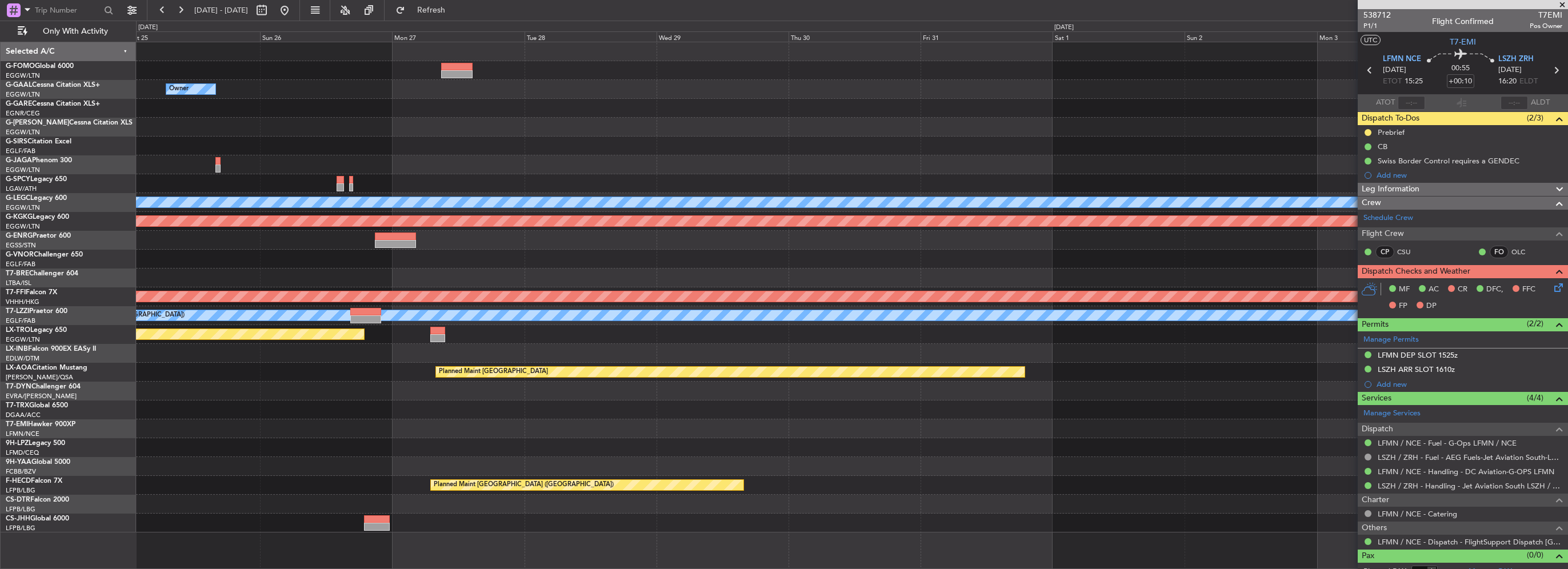
click at [76, 205] on div "- - KSFO 22:15 Z EGGW 08:00 Z EGGW 03:55 Z KSFO 14:45 Z - - Owner Planned Maint…" at bounding box center [784, 295] width 1568 height 548
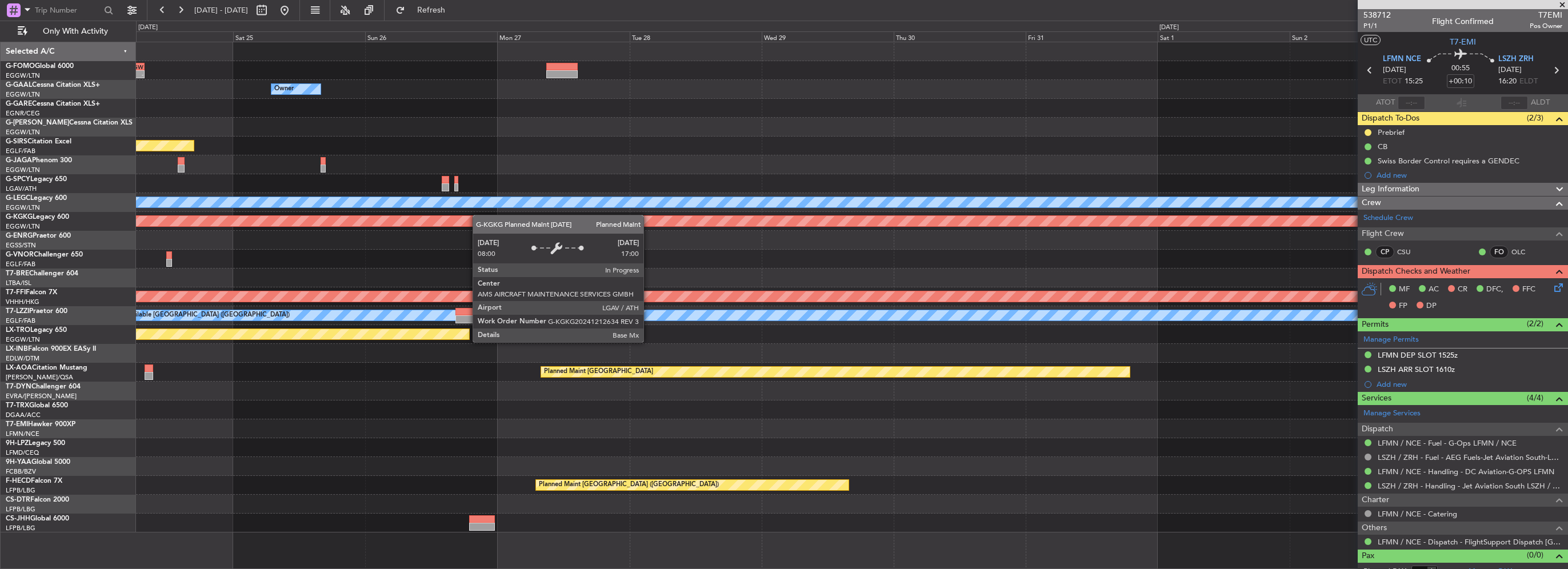
click at [555, 217] on div "- - KSFO 22:15 Z EGGW 08:00 Z EGGW 03:55 Z KSFO 14:45 Z - - Owner Planned Maint…" at bounding box center [852, 287] width 1432 height 490
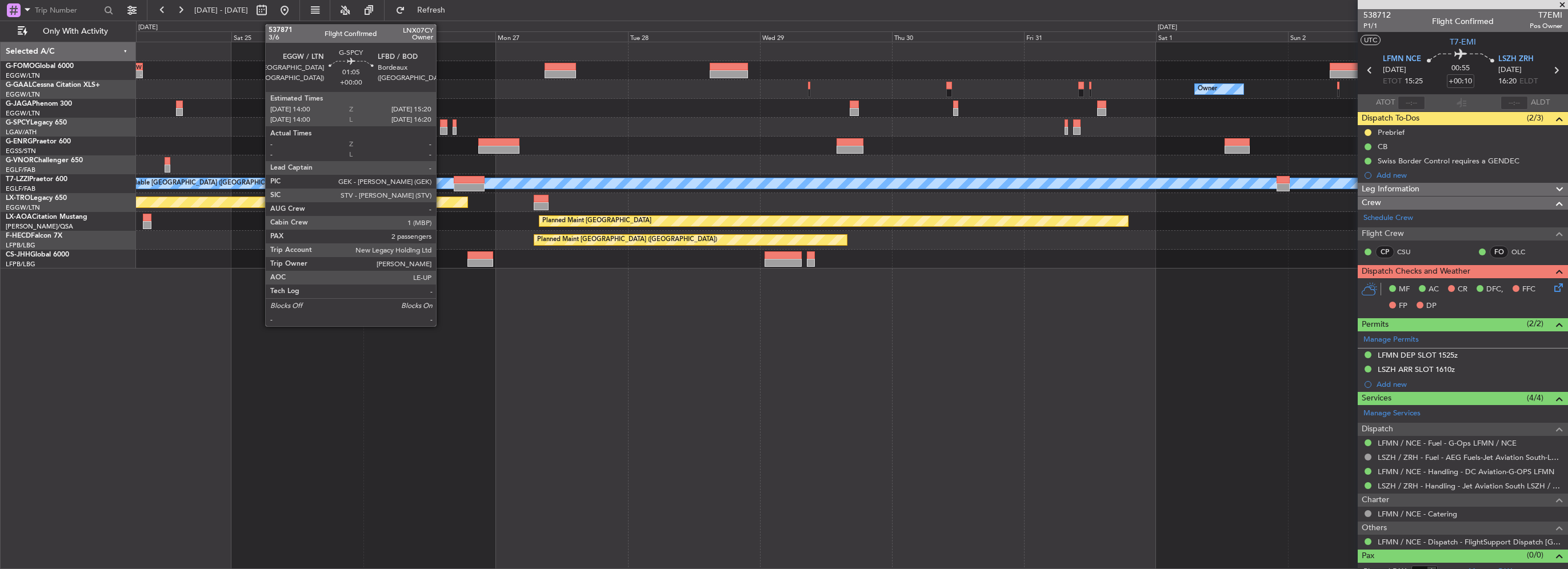
click at [441, 129] on div at bounding box center [444, 130] width 7 height 8
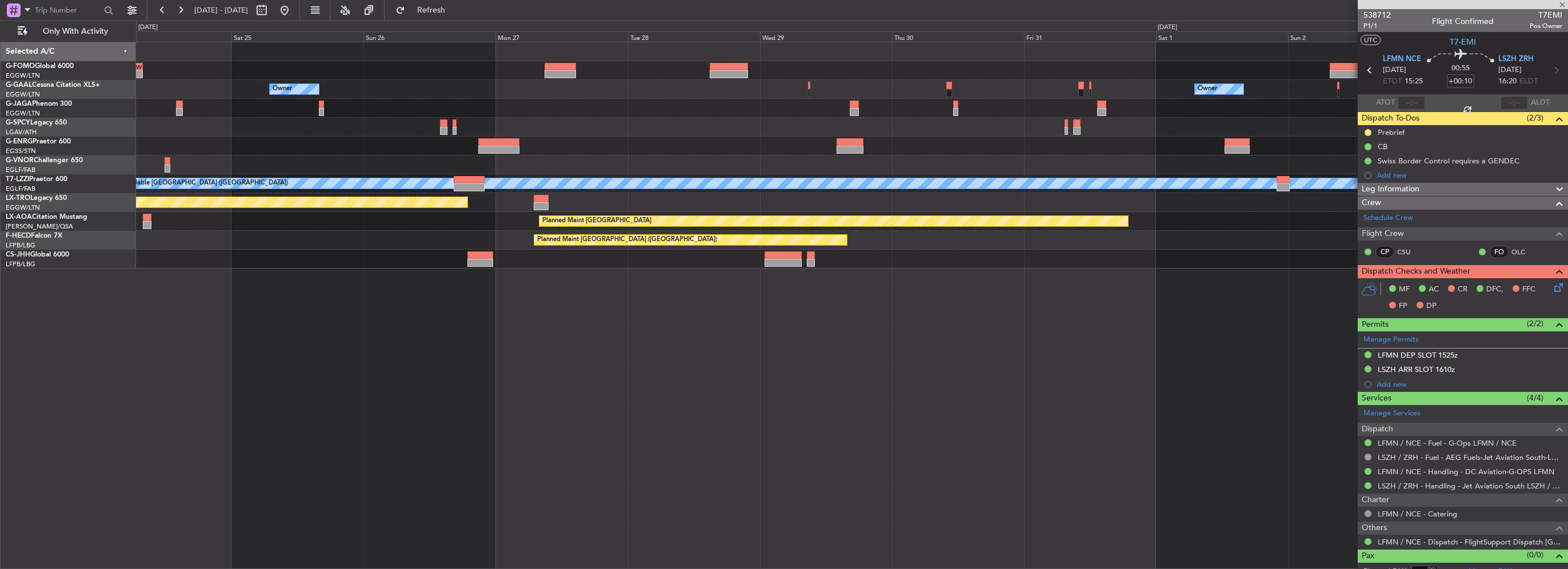
type input "2"
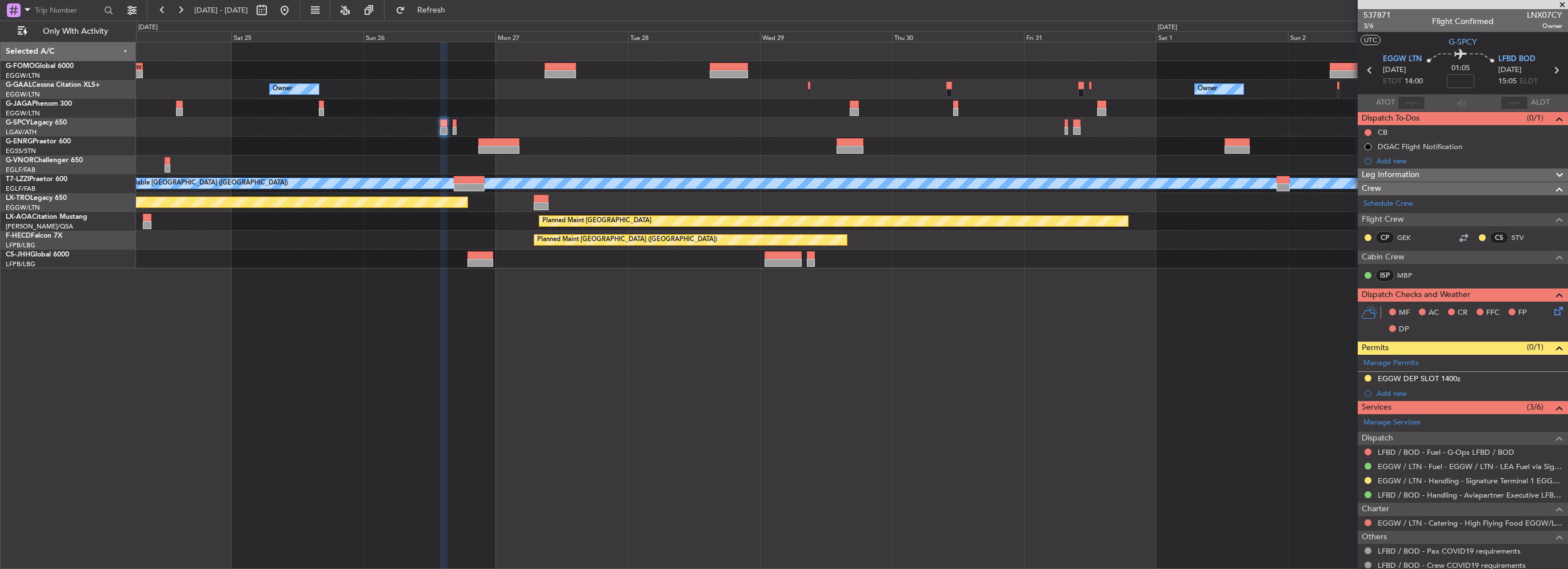
click at [869, 119] on div "- - KSFO 22:15 Z EGGW 08:00 Z EGGW 03:55 Z KSFO 14:45 Z - - Owner Owner A/C Una…" at bounding box center [852, 155] width 1432 height 226
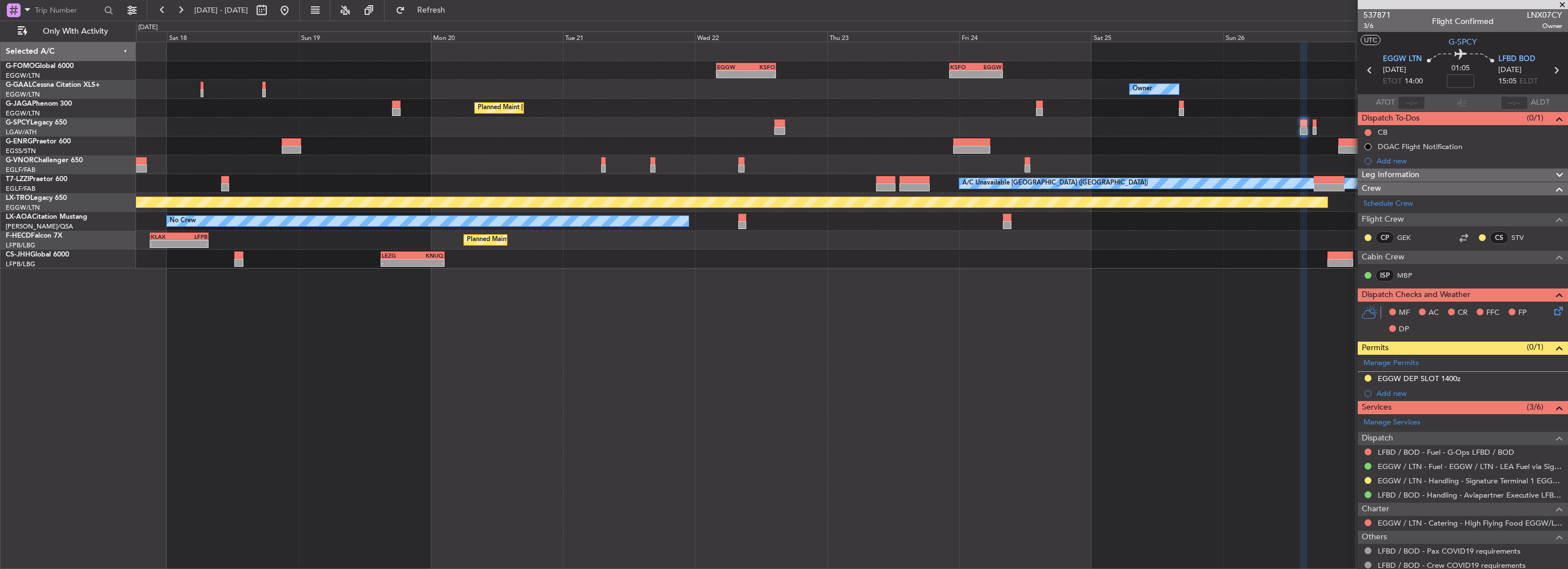
click at [881, 118] on div "- - KSFO 22:15 Z EGGW 08:00 Z EGGW 03:55 Z KSFO 14:45 Z - - Owner A/C Unavailab…" at bounding box center [852, 155] width 1432 height 226
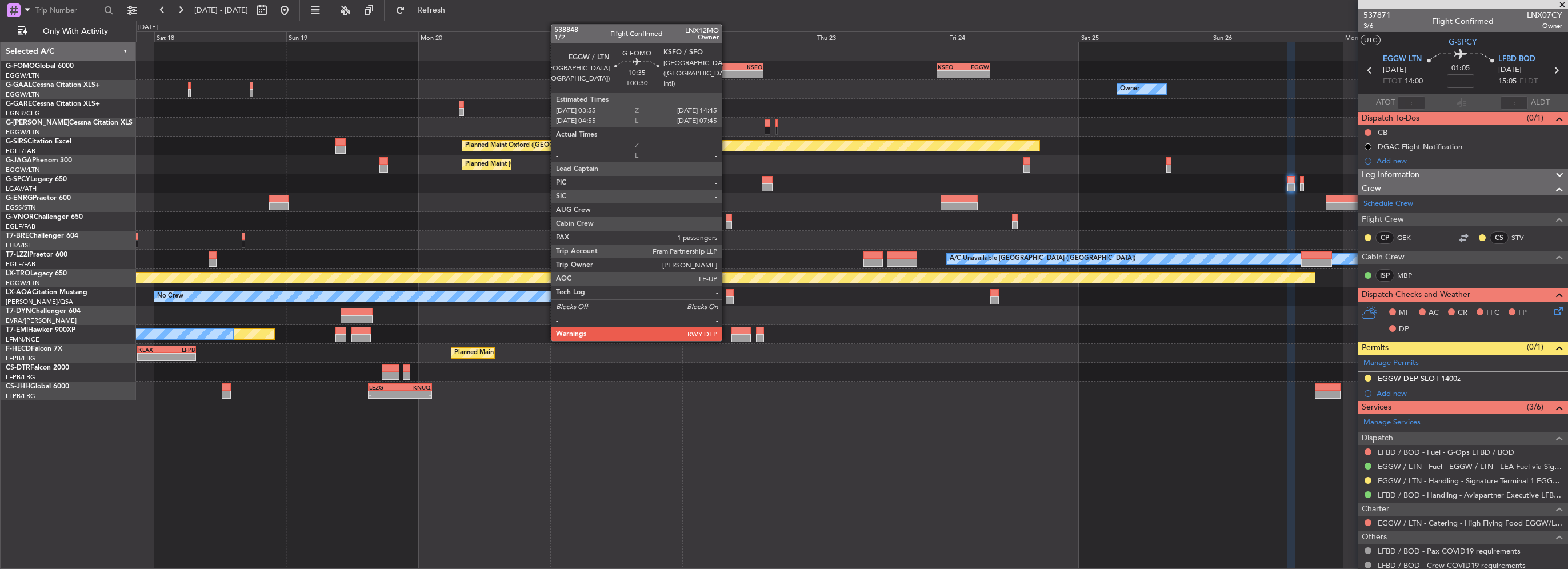
click at [727, 71] on div "-" at bounding box center [719, 74] width 29 height 7
type input "+00:30"
type input "1"
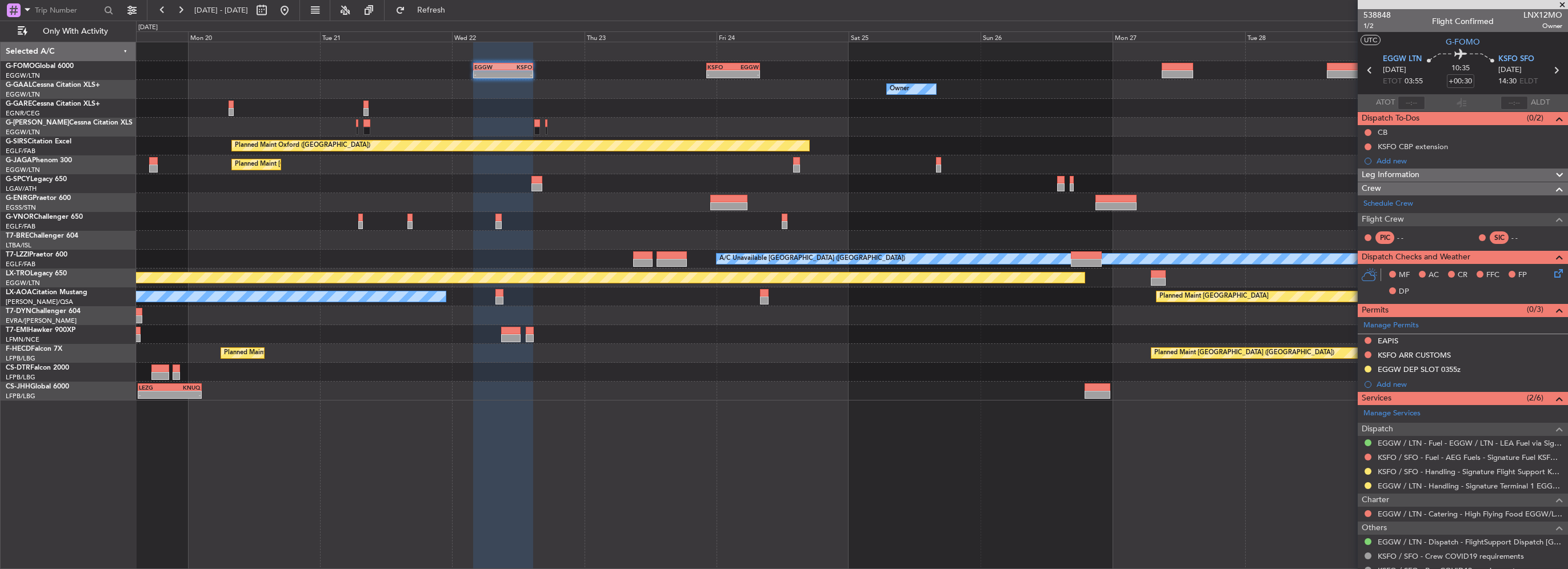
click at [581, 141] on div "- - EGGW 03:55 Z KSFO 14:45 Z - - KSFO 22:15 Z EGGW 08:00 Z Owner Owner Planned…" at bounding box center [852, 221] width 1432 height 358
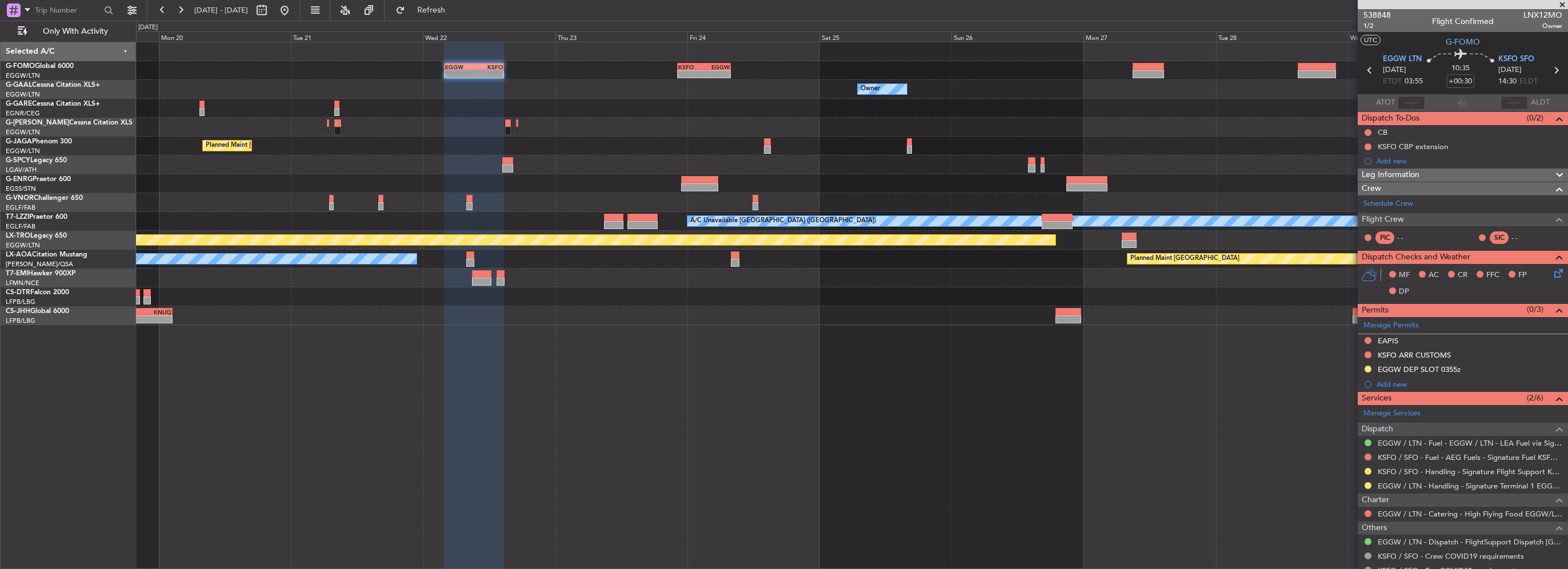
click at [789, 245] on div "- - EGGW 03:55 Z KSFO 14:45 Z - - KSFO 22:15 Z EGGW 08:00 Z Owner Owner Planned…" at bounding box center [852, 183] width 1432 height 283
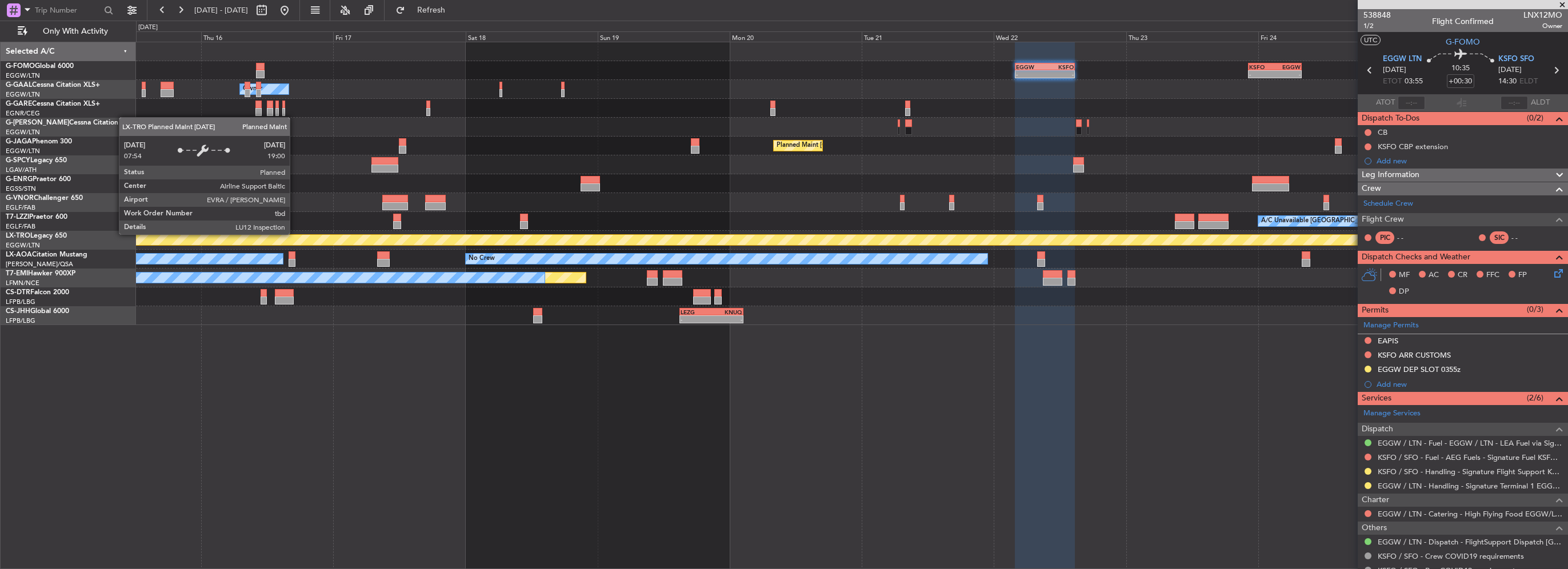
click at [859, 319] on div "- - EGGW 03:55 Z KSFO 14:45 Z - - KSFO 22:15 Z EGGW 08:00 Z Owner A/C Unavailab…" at bounding box center [852, 183] width 1432 height 283
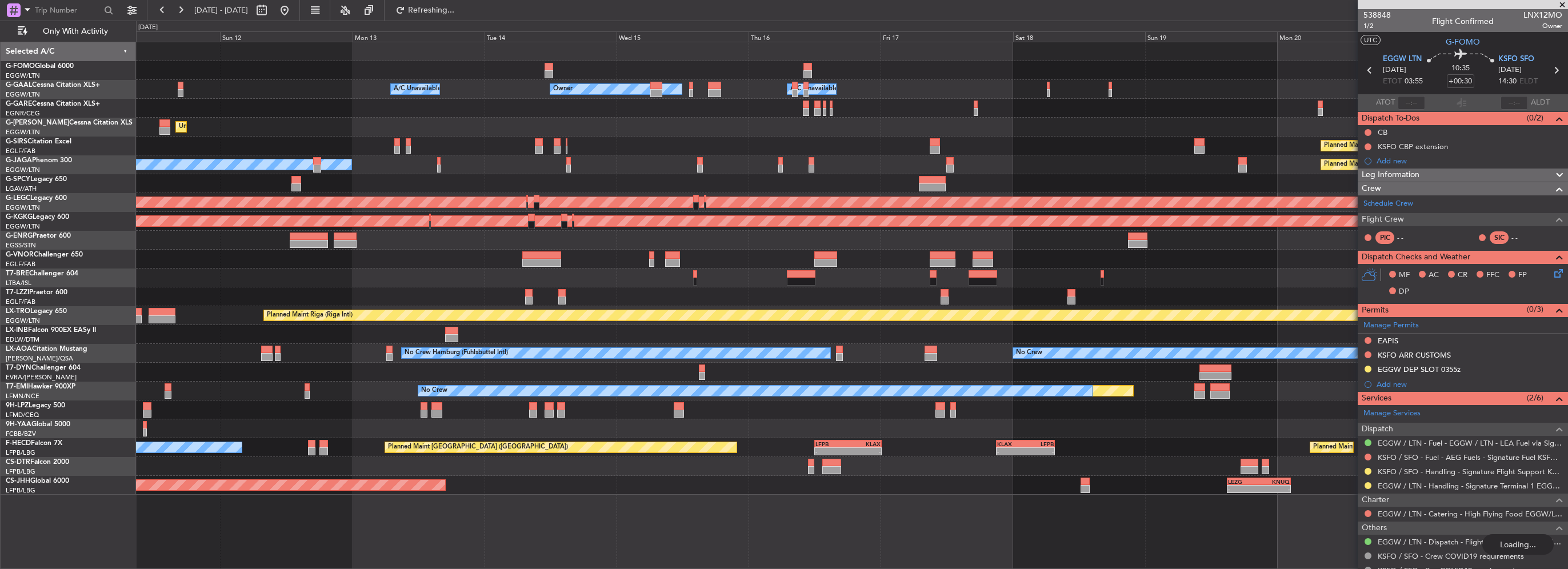
click at [559, 337] on div at bounding box center [852, 334] width 1432 height 19
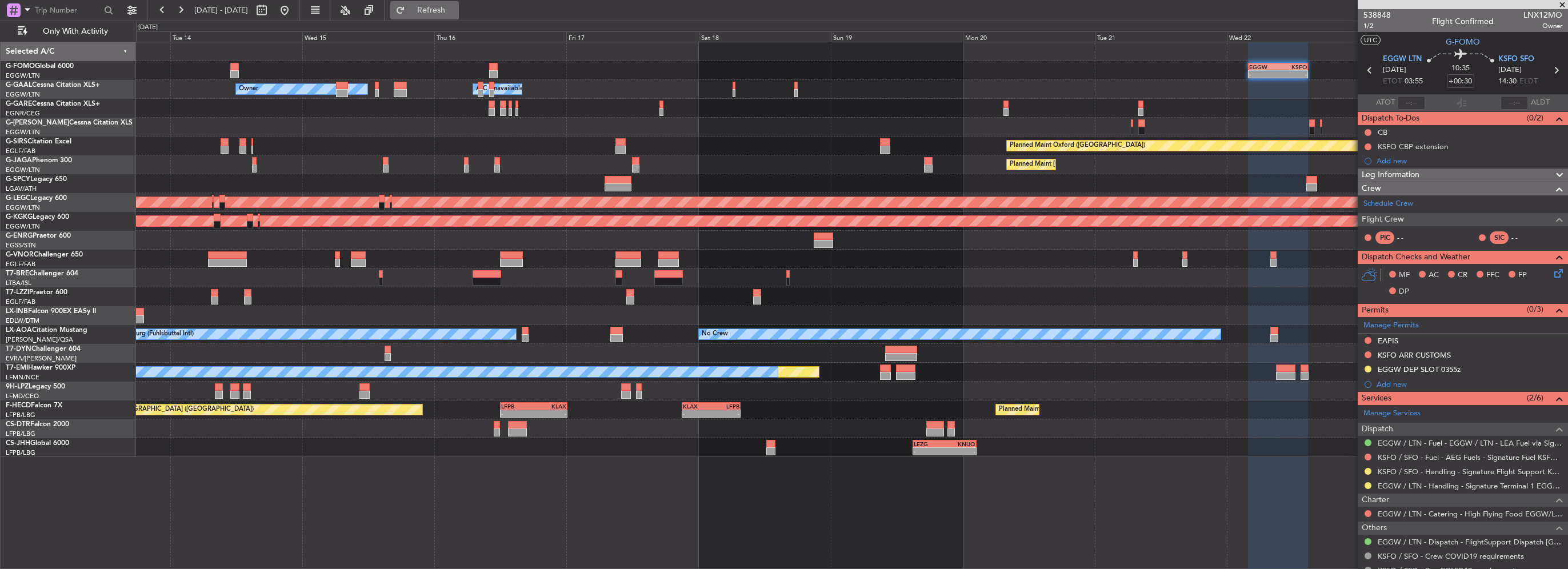
click at [451, 7] on span "Refresh" at bounding box center [431, 10] width 48 height 8
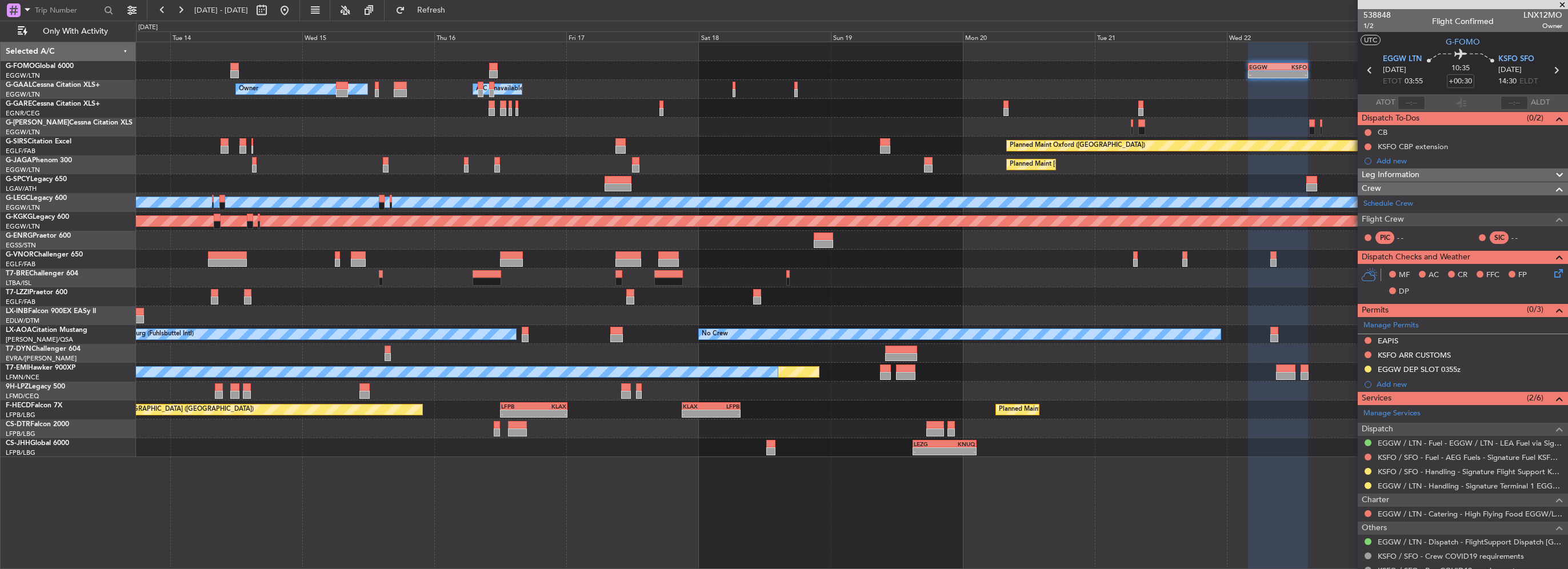
click at [942, 125] on div "- - EGGW 03:55 Z KSFO 14:45 Z - - KSFO 22:15 Z EGGW 08:00 Z Owner Owner A/C Una…" at bounding box center [852, 250] width 1432 height 415
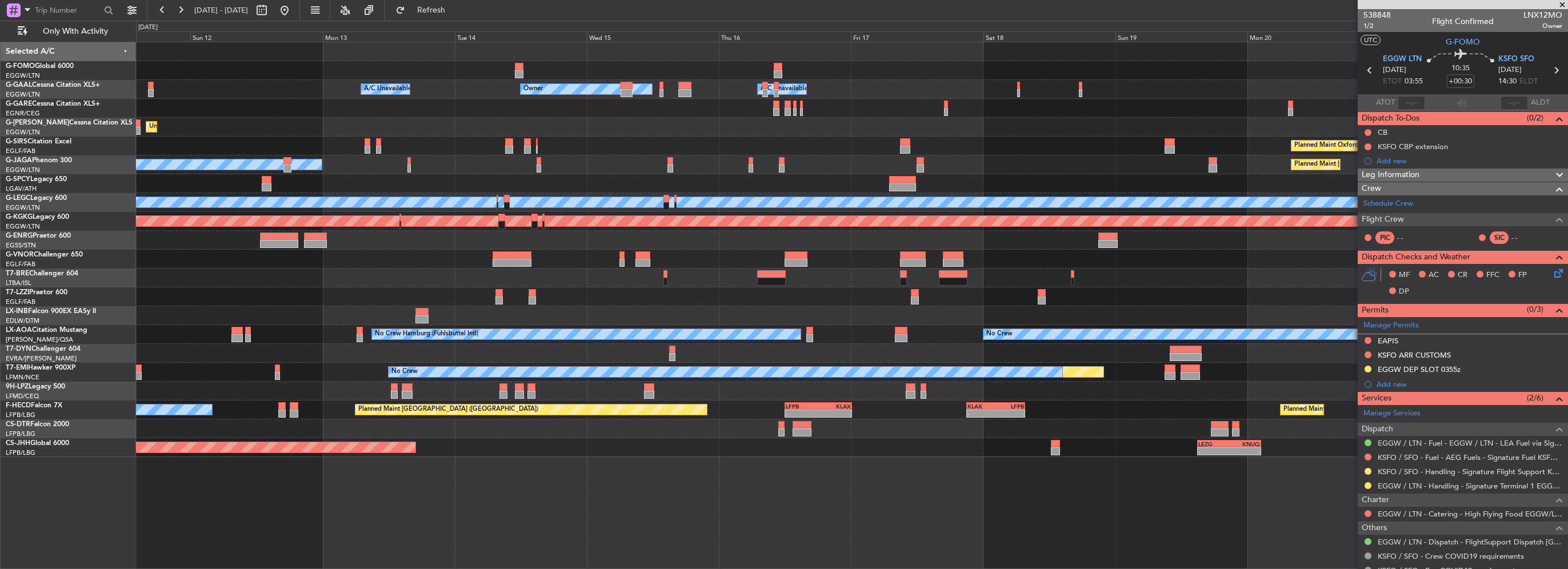
click at [1007, 96] on div "- - EGGW 03:55 Z KSFO 14:45 Z - - KSFO 22:15 Z EGGW 08:00 Z Owner Owner A/C Una…" at bounding box center [852, 250] width 1432 height 415
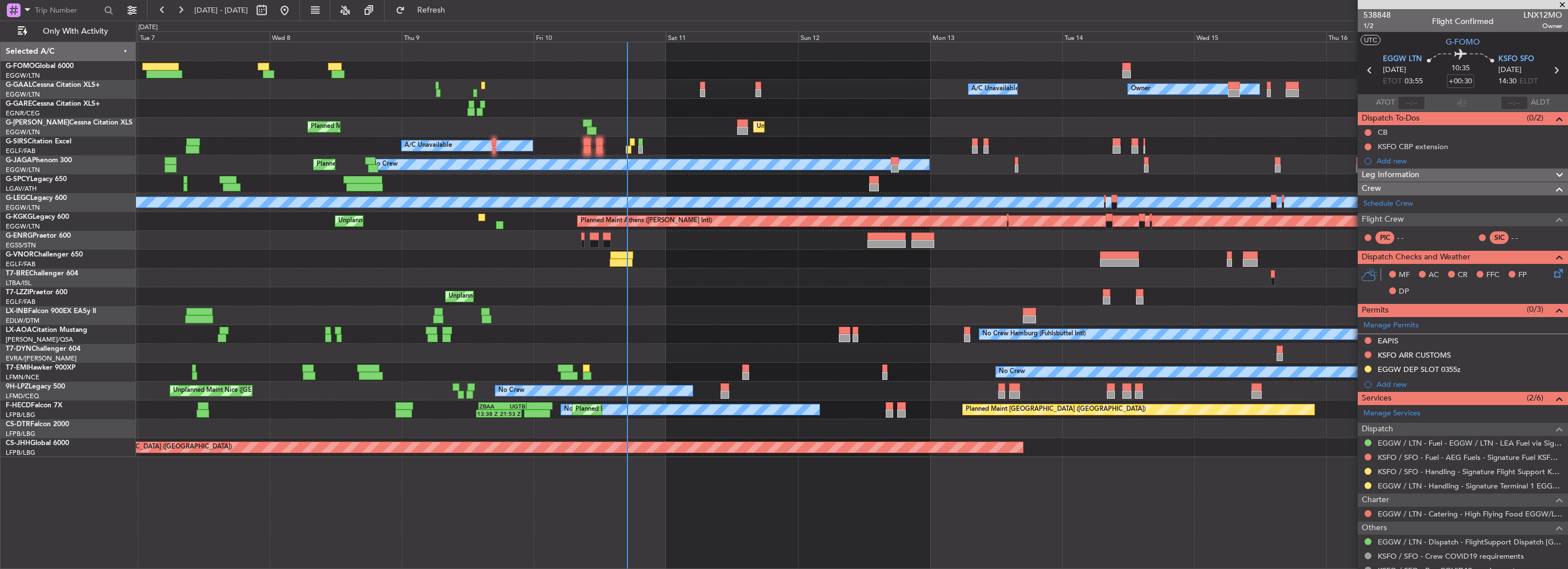
click at [68, 73] on div "Owner Owner A/C Unavailable A/C Unavailable Unplanned Maint London (Luton) Plan…" at bounding box center [784, 295] width 1568 height 548
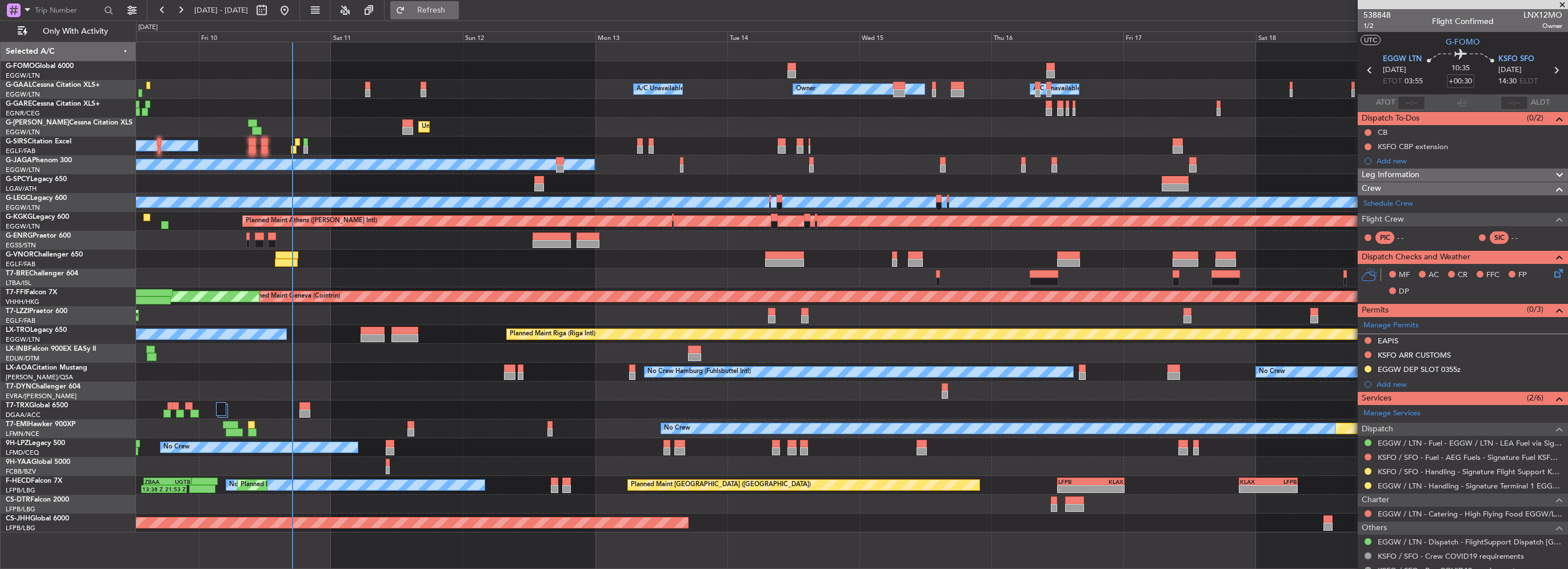
click at [453, 12] on span "Refresh" at bounding box center [431, 10] width 48 height 8
